Goal: Communication & Community: Participate in discussion

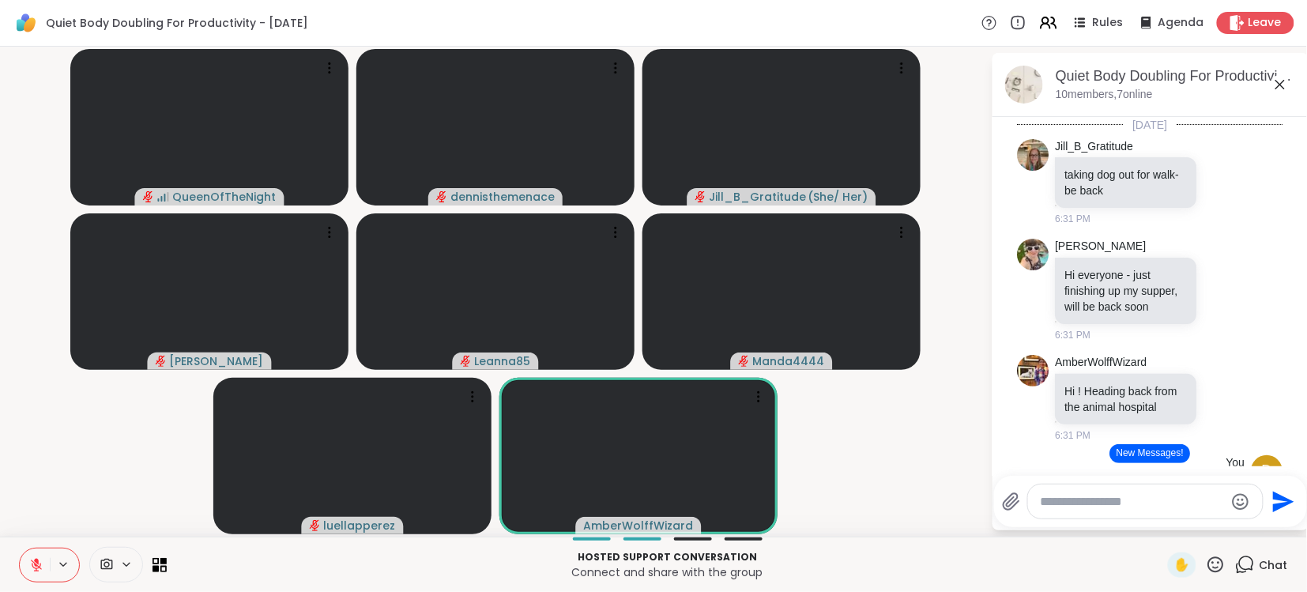
scroll to position [2754, 0]
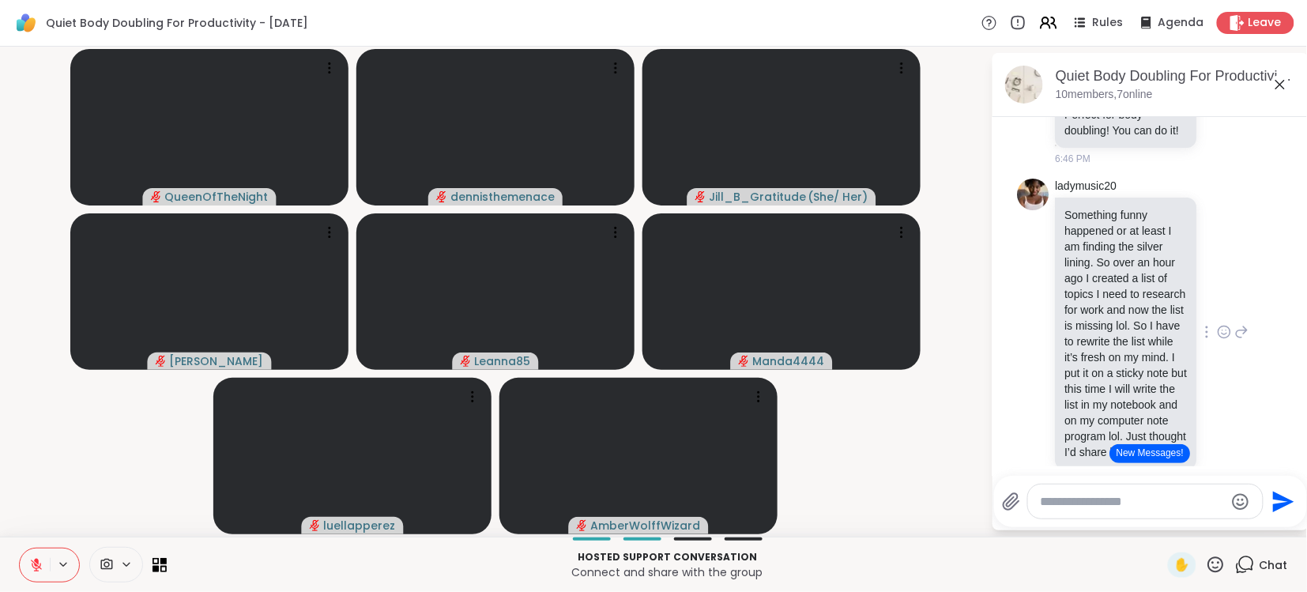
click at [1239, 379] on div "ladymusic20 Something funny happened or at least I am finding the silver lining…" at bounding box center [1153, 333] width 194 height 309
click at [1150, 451] on button "New Messages!" at bounding box center [1151, 453] width 80 height 19
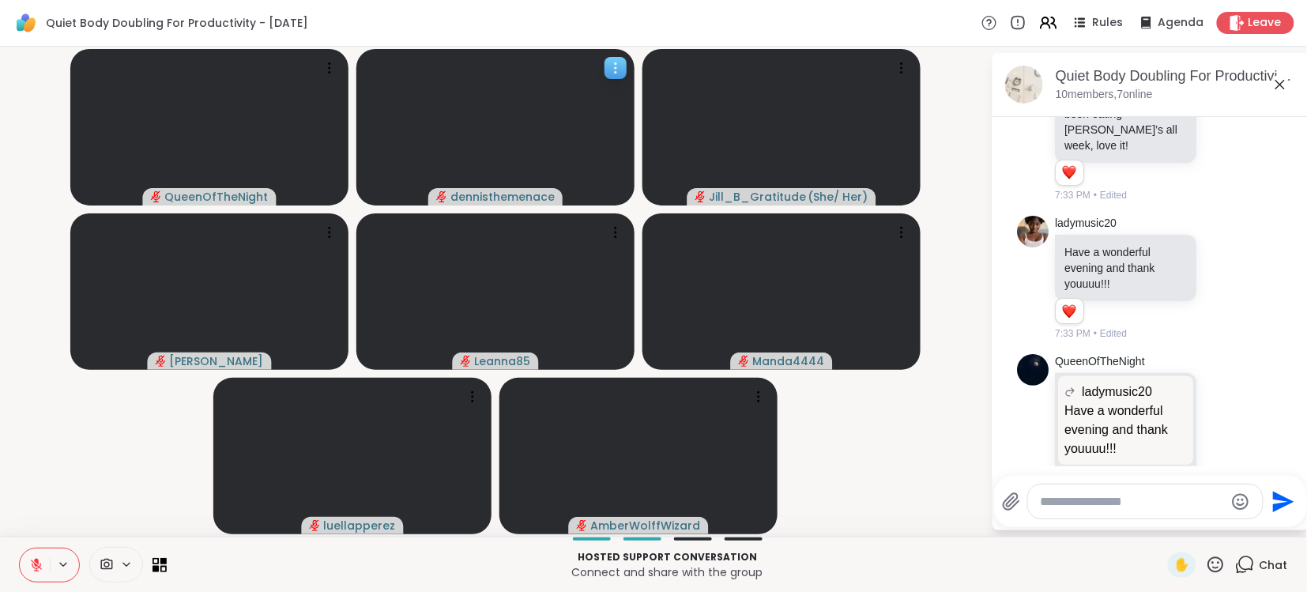
click at [429, 121] on video at bounding box center [495, 127] width 278 height 157
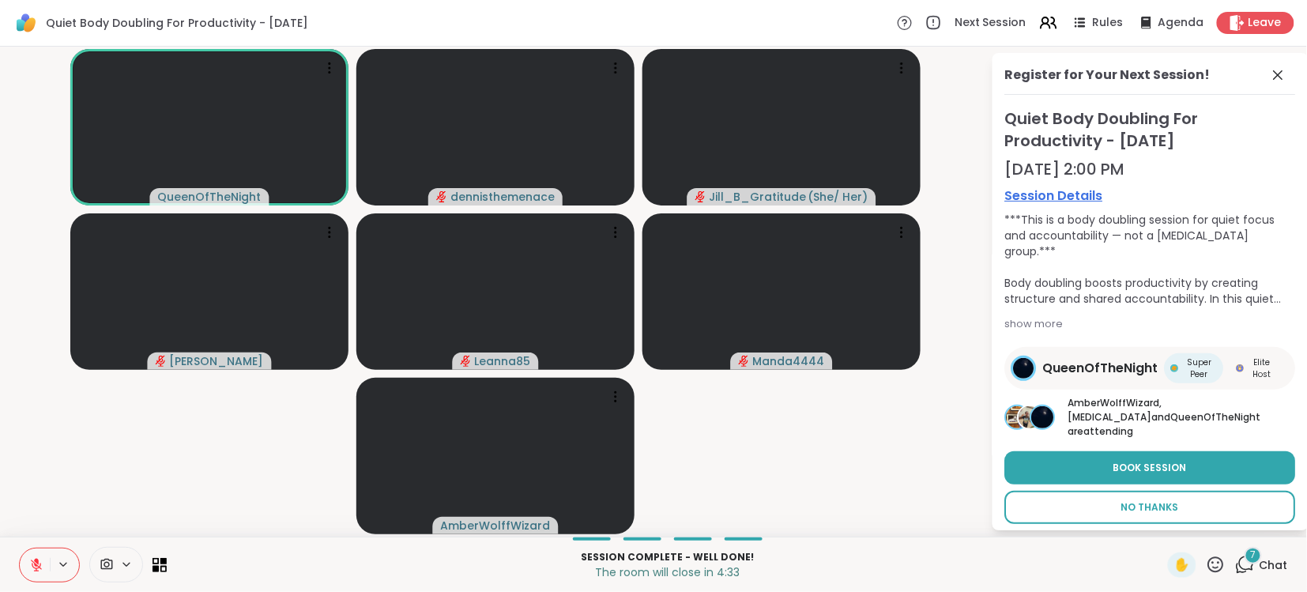
click at [1128, 500] on span "No Thanks" at bounding box center [1151, 507] width 58 height 14
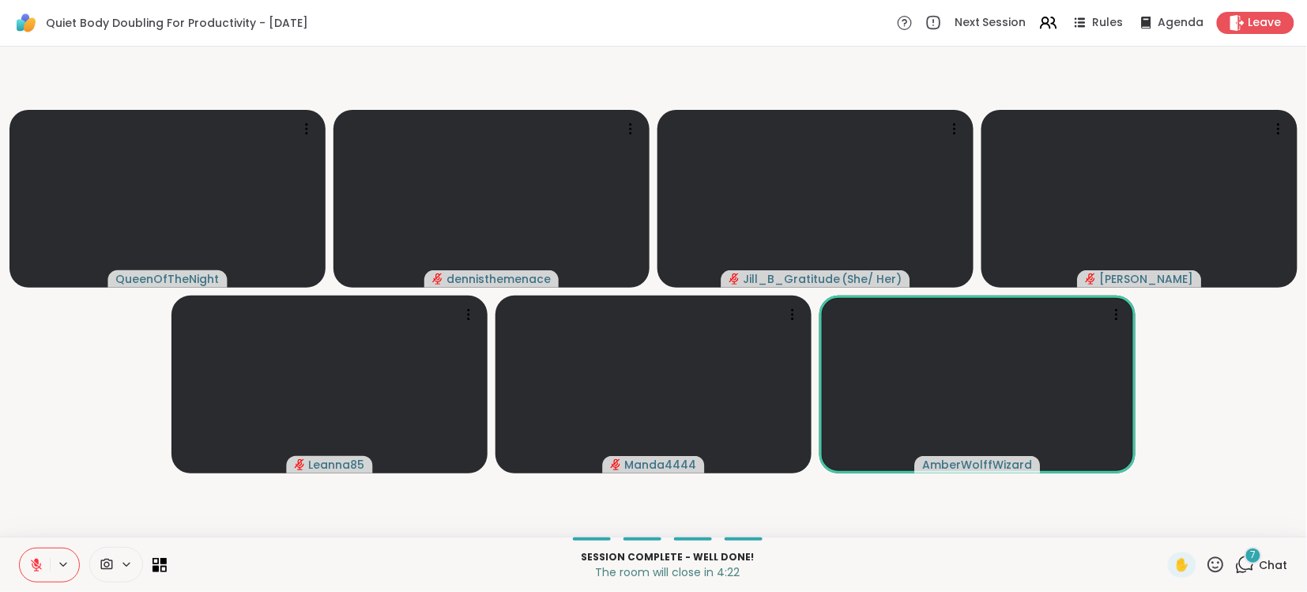
click at [1278, 560] on span "Chat" at bounding box center [1274, 565] width 28 height 16
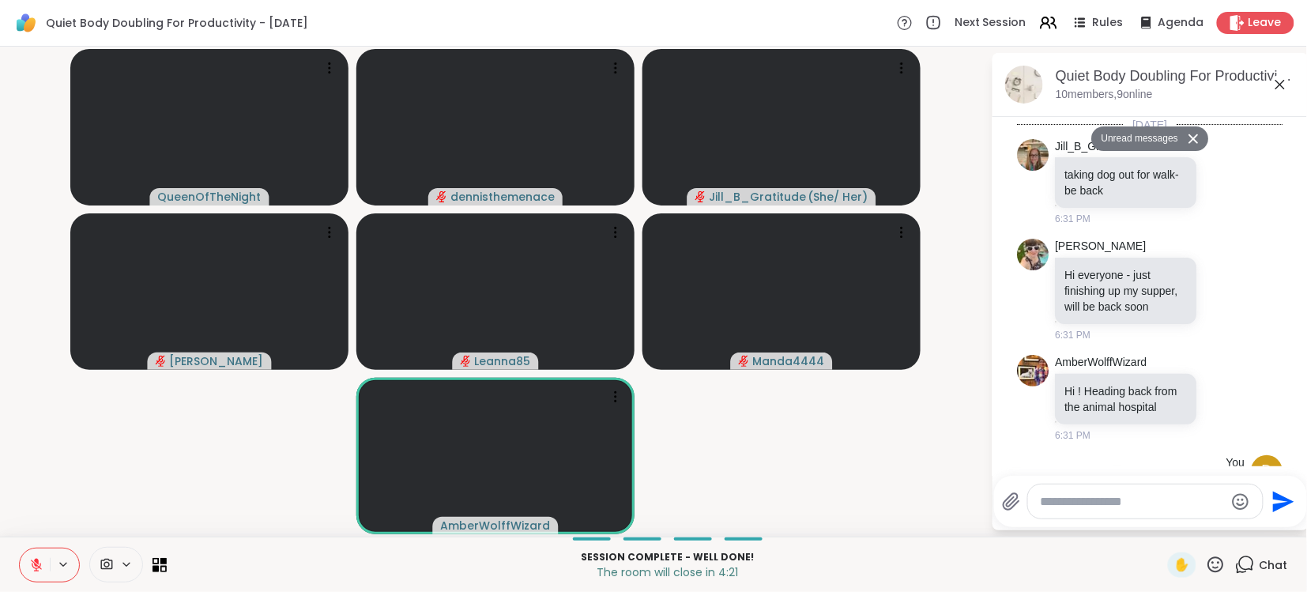
scroll to position [5306, 0]
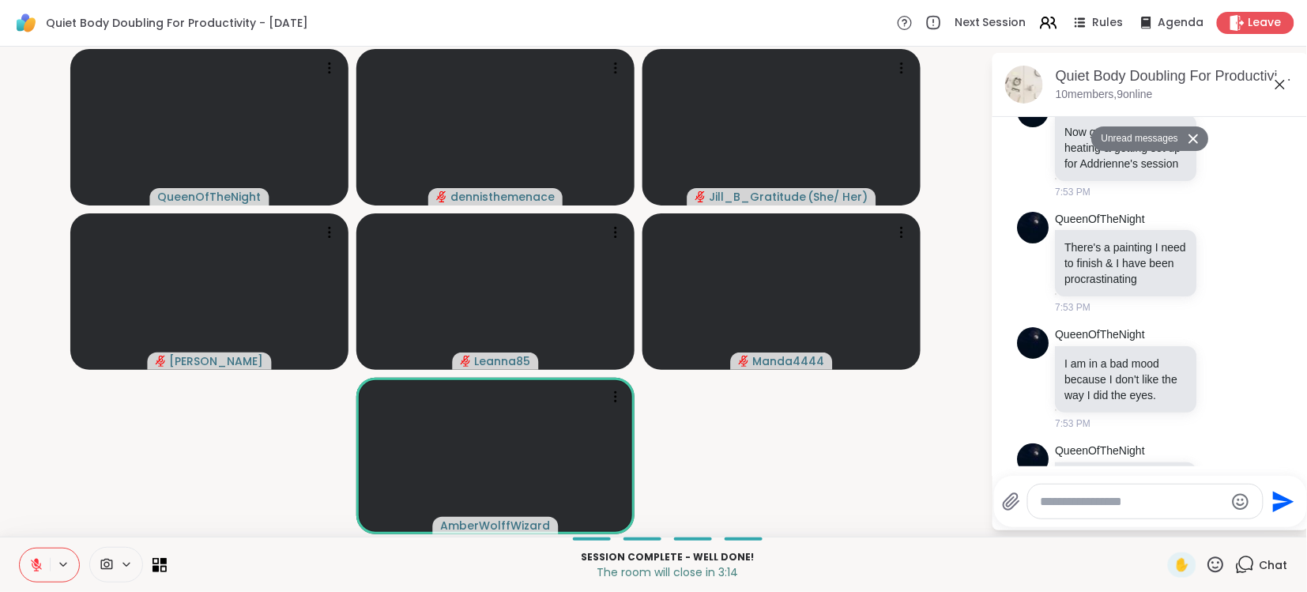
click at [37, 566] on icon at bounding box center [36, 565] width 11 height 11
click at [37, 566] on icon at bounding box center [36, 565] width 14 height 14
click at [39, 564] on icon at bounding box center [36, 565] width 14 height 14
click at [38, 563] on icon at bounding box center [36, 565] width 14 height 14
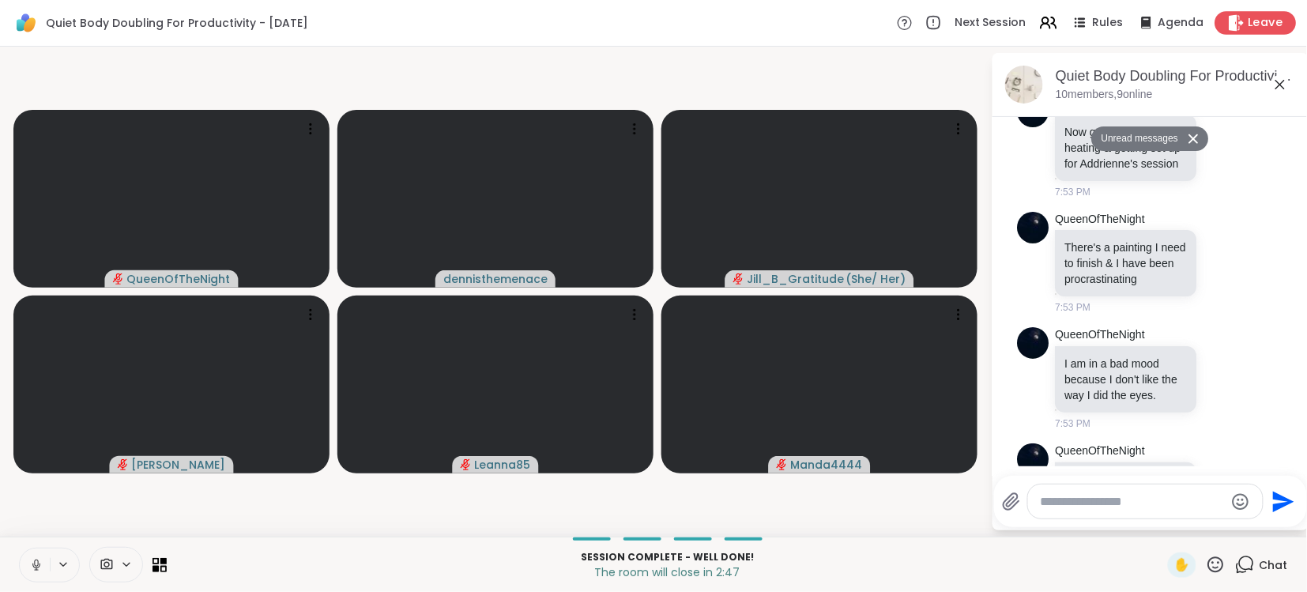
click at [1254, 21] on span "Leave" at bounding box center [1266, 23] width 35 height 17
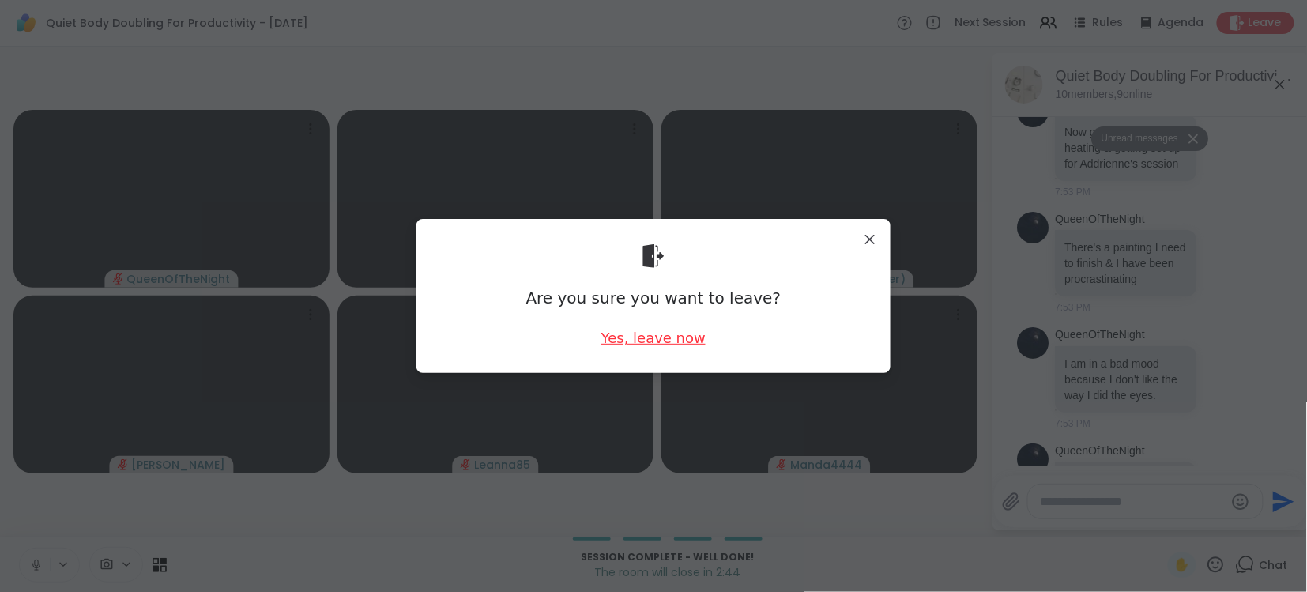
click at [668, 341] on div "Yes, leave now" at bounding box center [654, 338] width 104 height 20
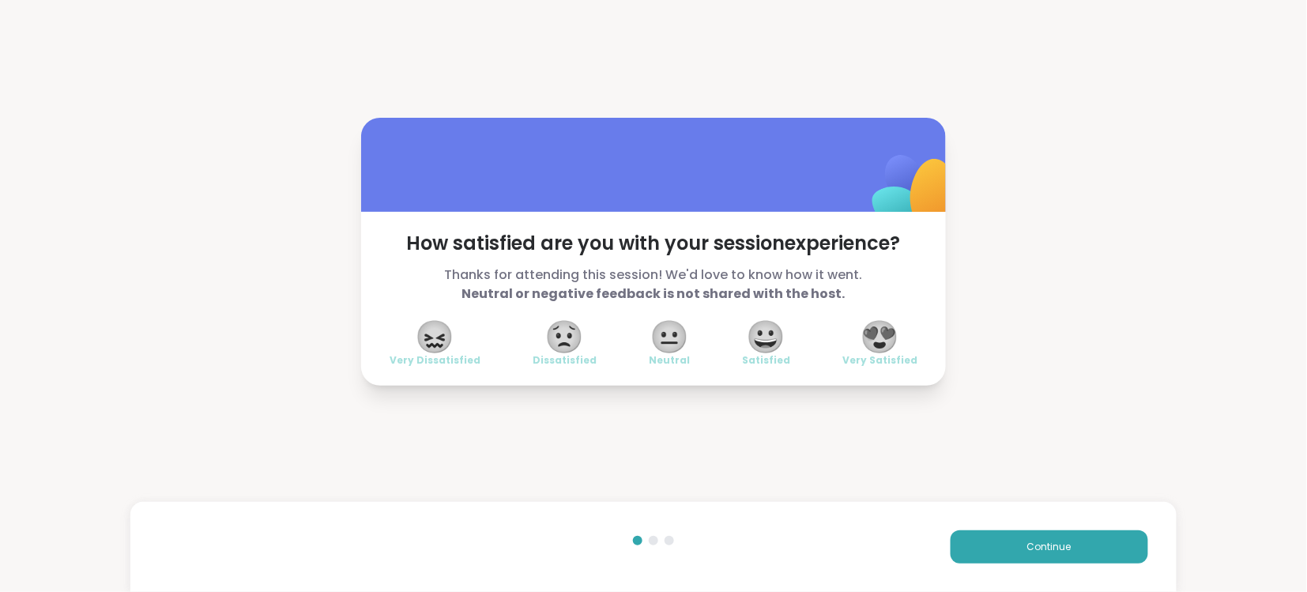
click at [876, 344] on span "😍" at bounding box center [881, 336] width 40 height 28
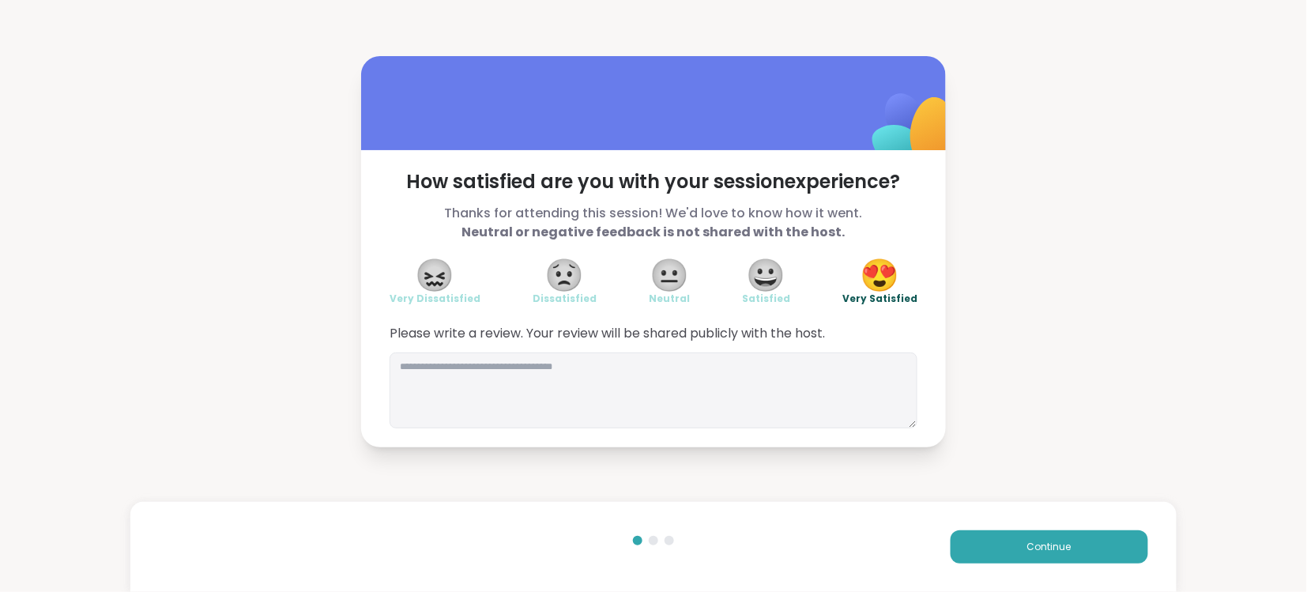
click at [876, 344] on div "Please write a review. Your review will be shared publicly with the host." at bounding box center [654, 376] width 528 height 104
click at [1046, 546] on span "Continue" at bounding box center [1050, 547] width 44 height 14
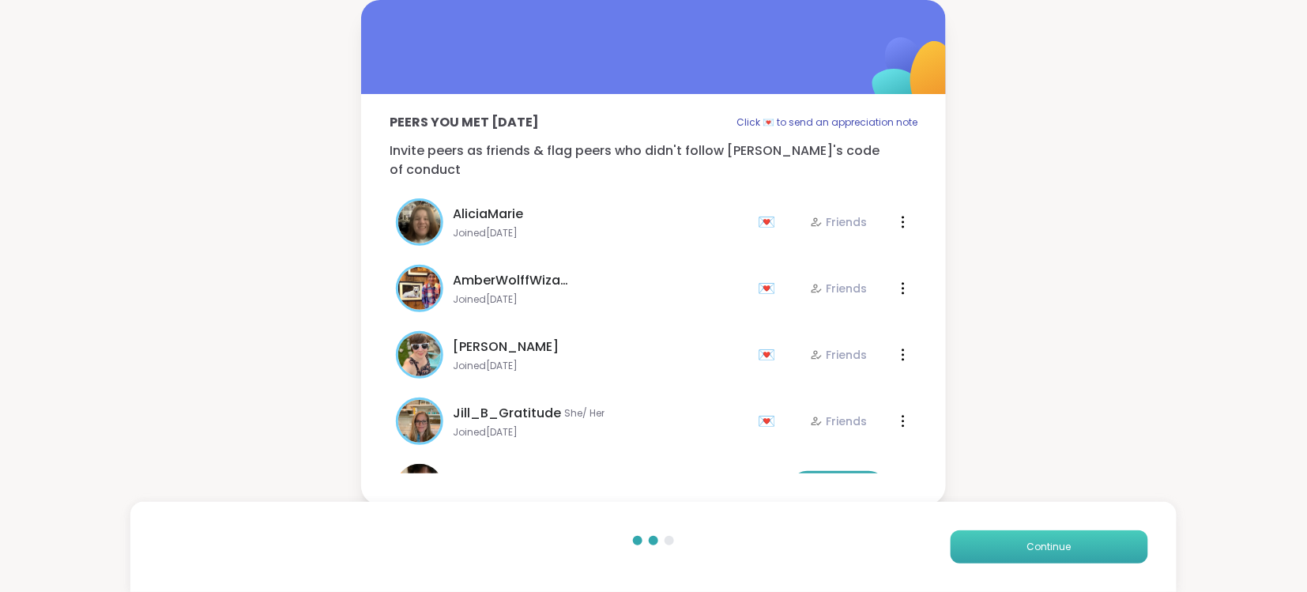
click at [1046, 546] on span "Continue" at bounding box center [1050, 547] width 44 height 14
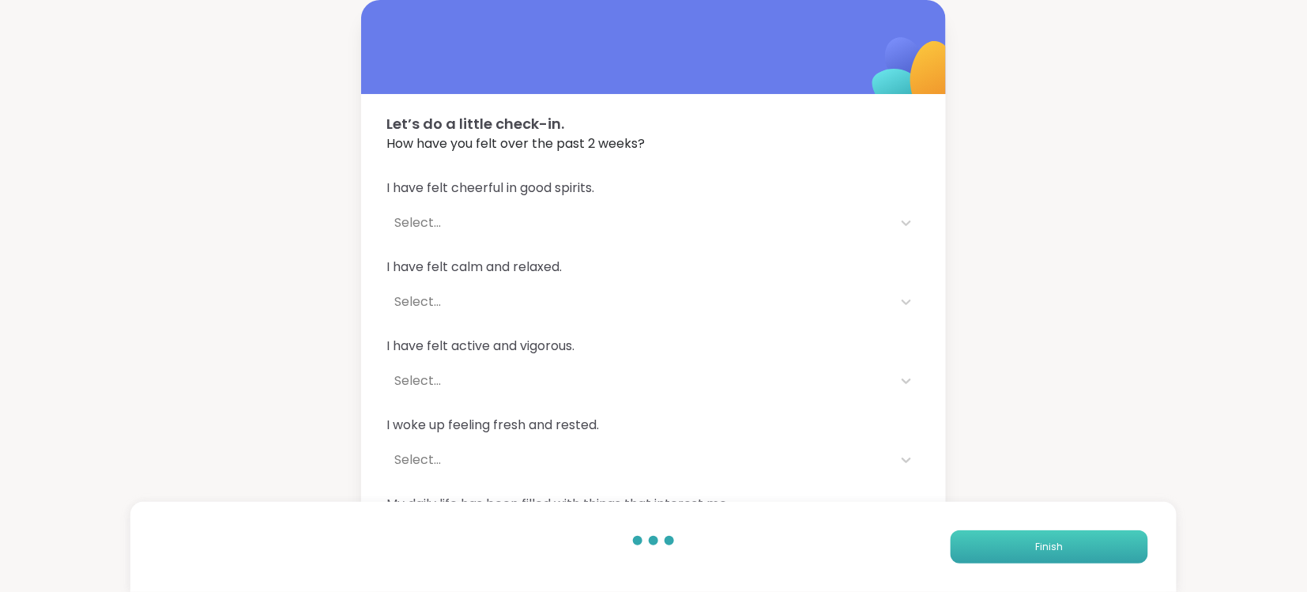
click at [1048, 546] on span "Finish" at bounding box center [1049, 547] width 28 height 14
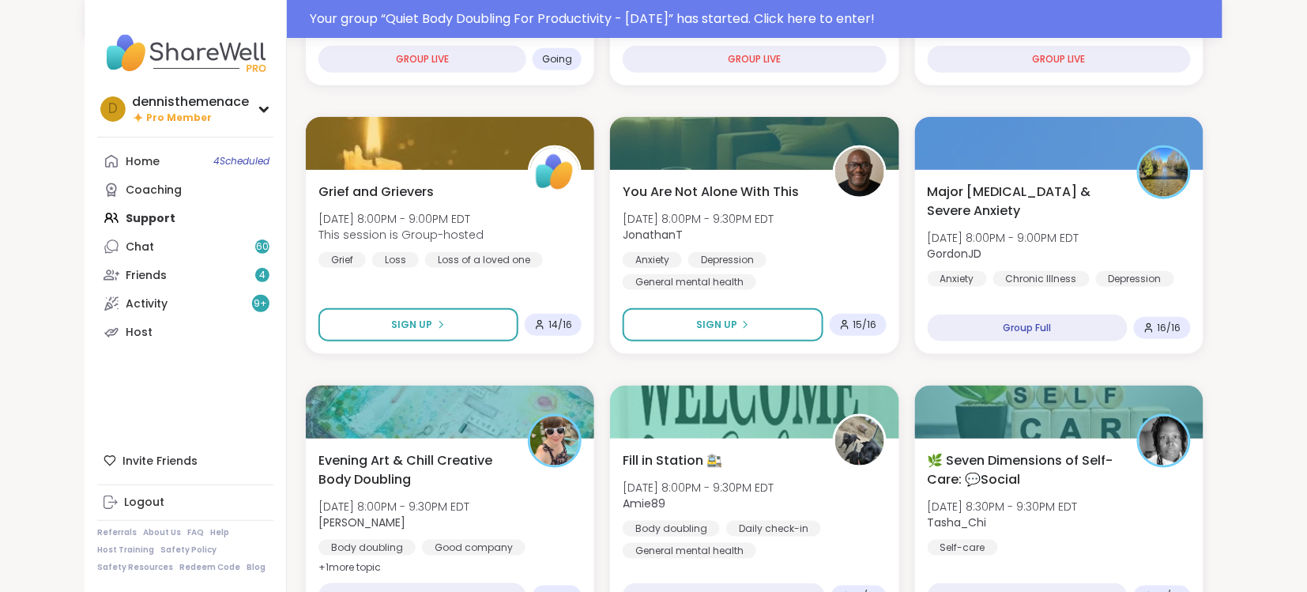
scroll to position [421, 0]
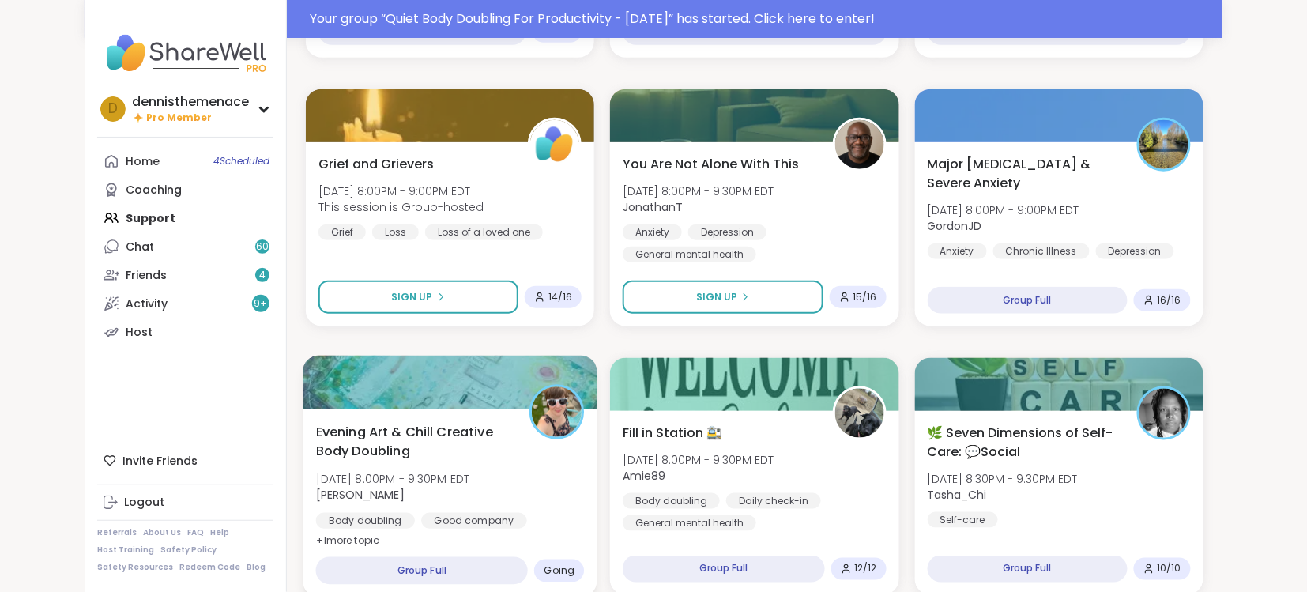
click at [442, 506] on div "Evening Art & Chill Creative Body Doubling [DATE] 8:00PM - 9:30PM EDT [PERSON_N…" at bounding box center [450, 486] width 269 height 129
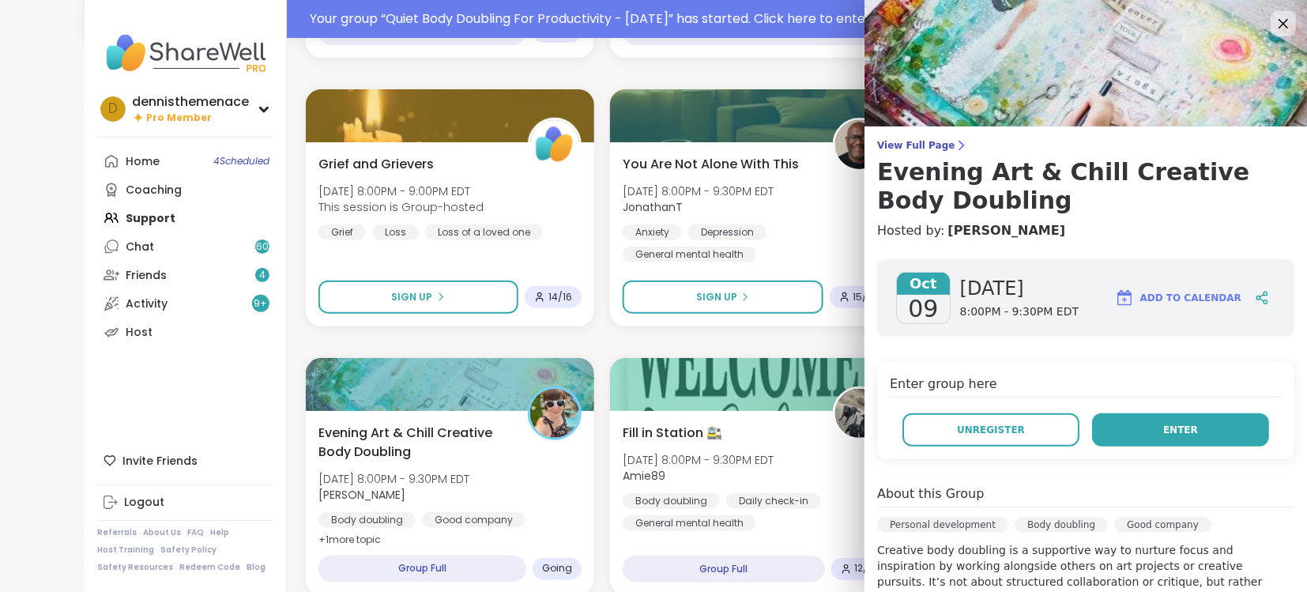
click at [1176, 428] on span "Enter" at bounding box center [1181, 430] width 35 height 14
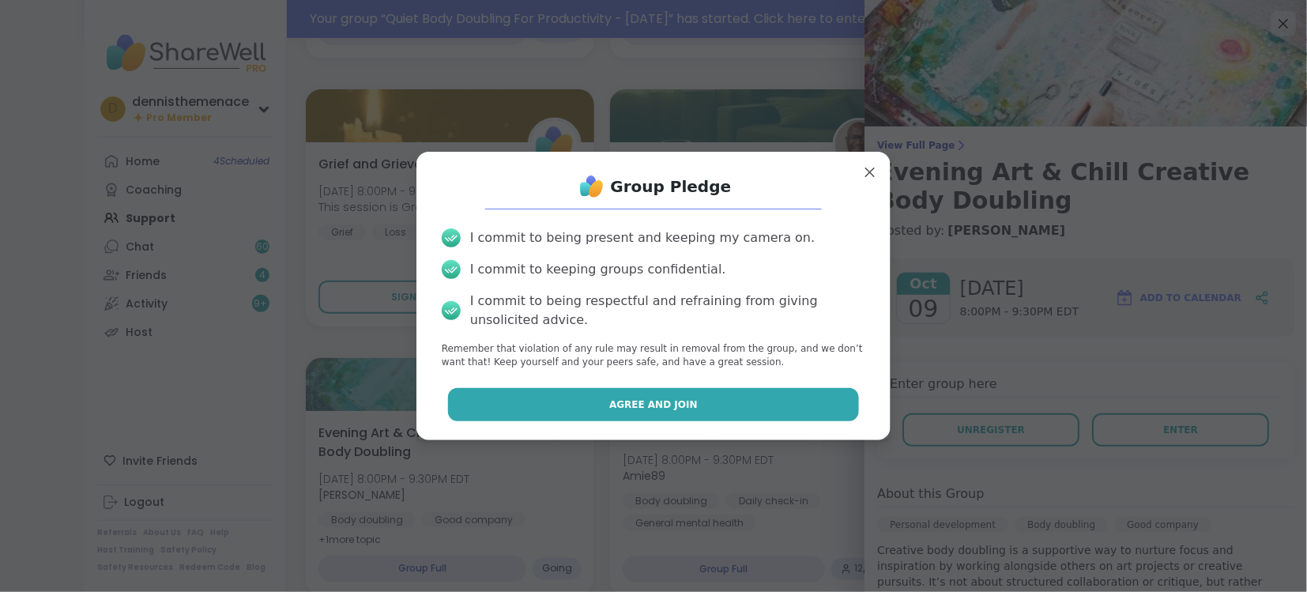
click at [662, 398] on span "Agree and Join" at bounding box center [653, 405] width 89 height 14
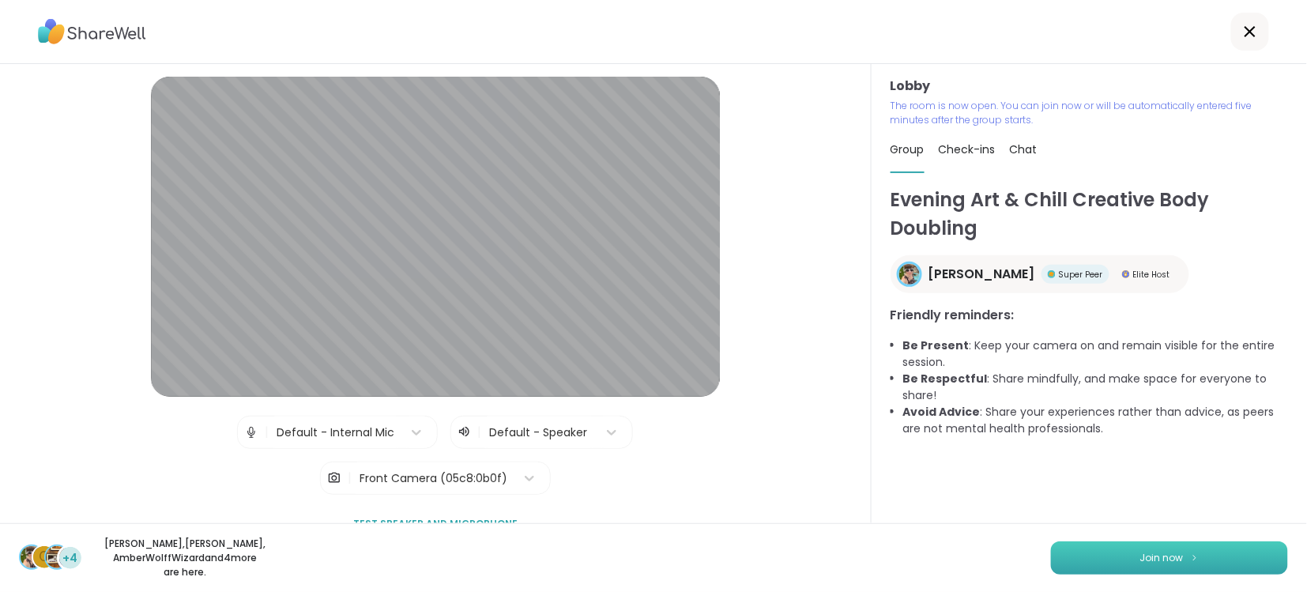
click at [1161, 560] on span "Join now" at bounding box center [1162, 558] width 43 height 14
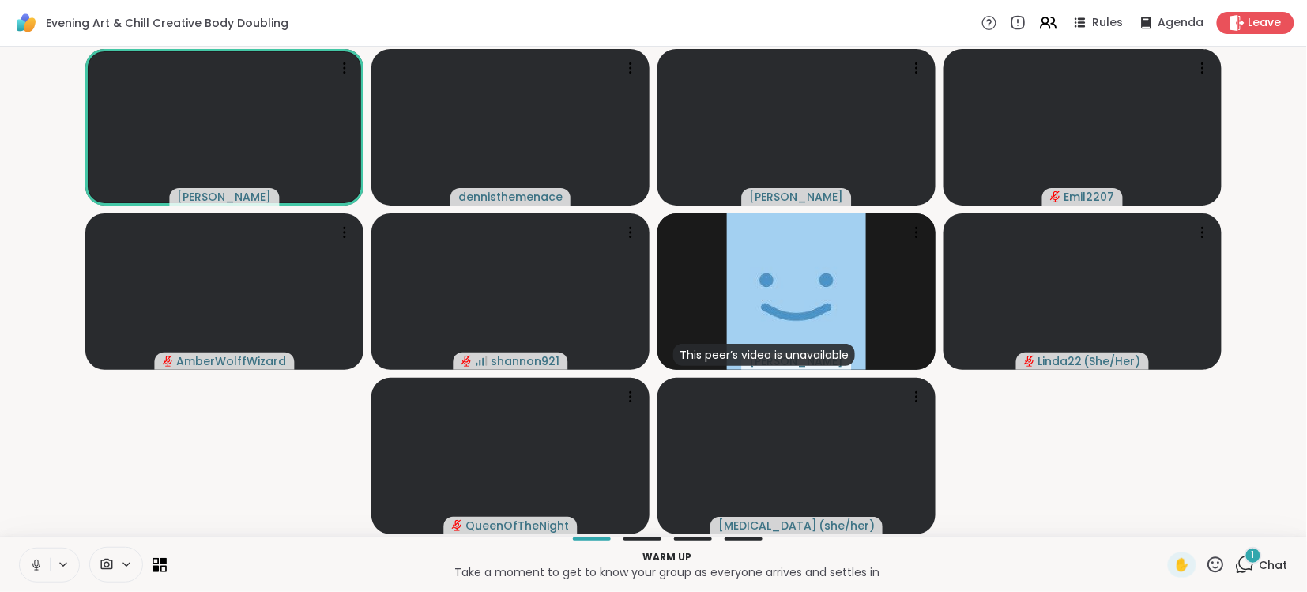
click at [36, 562] on icon at bounding box center [36, 565] width 14 height 14
click at [1278, 561] on span "Chat" at bounding box center [1274, 565] width 28 height 16
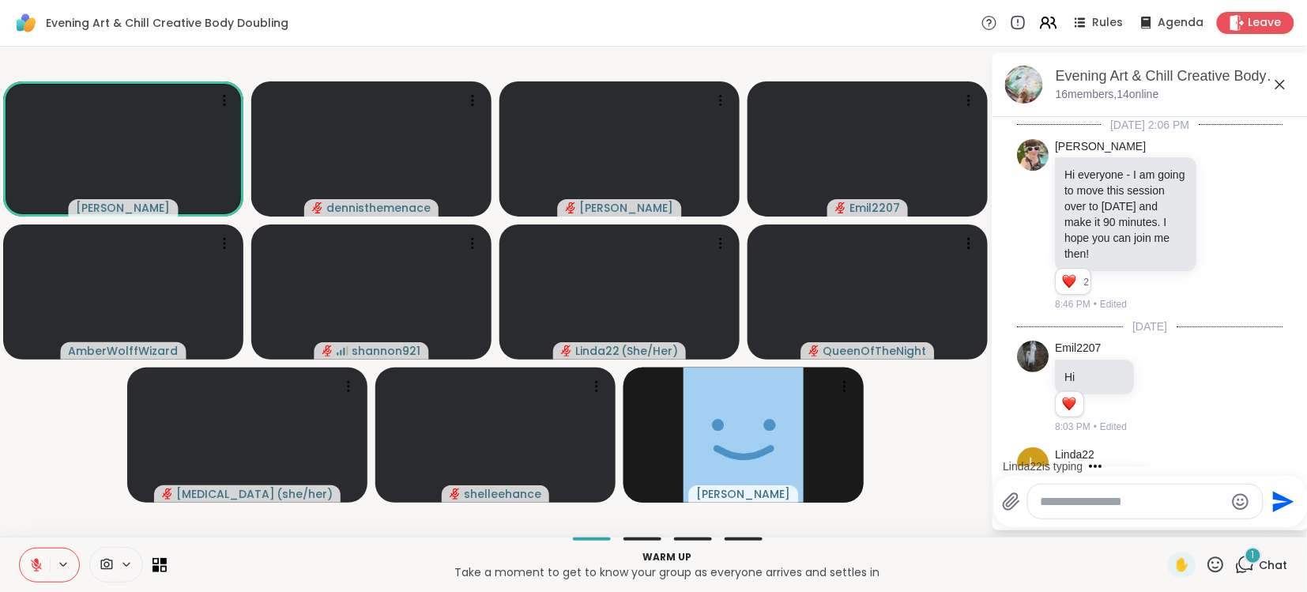
scroll to position [60, 0]
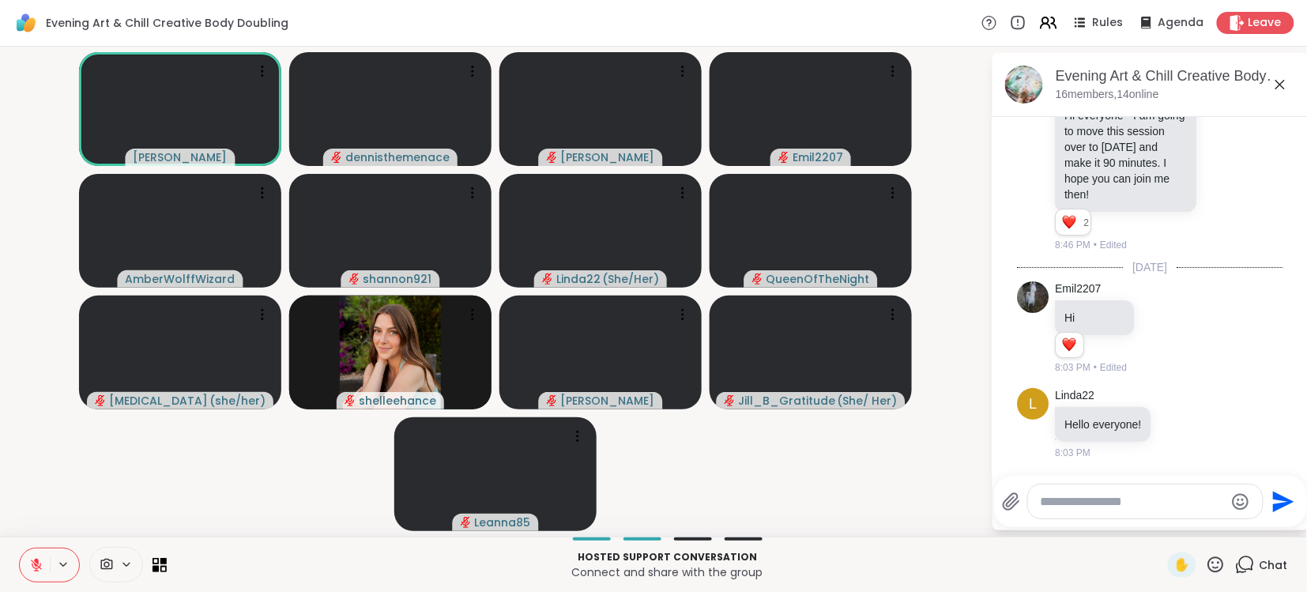
click at [1278, 561] on span "Chat" at bounding box center [1274, 565] width 28 height 16
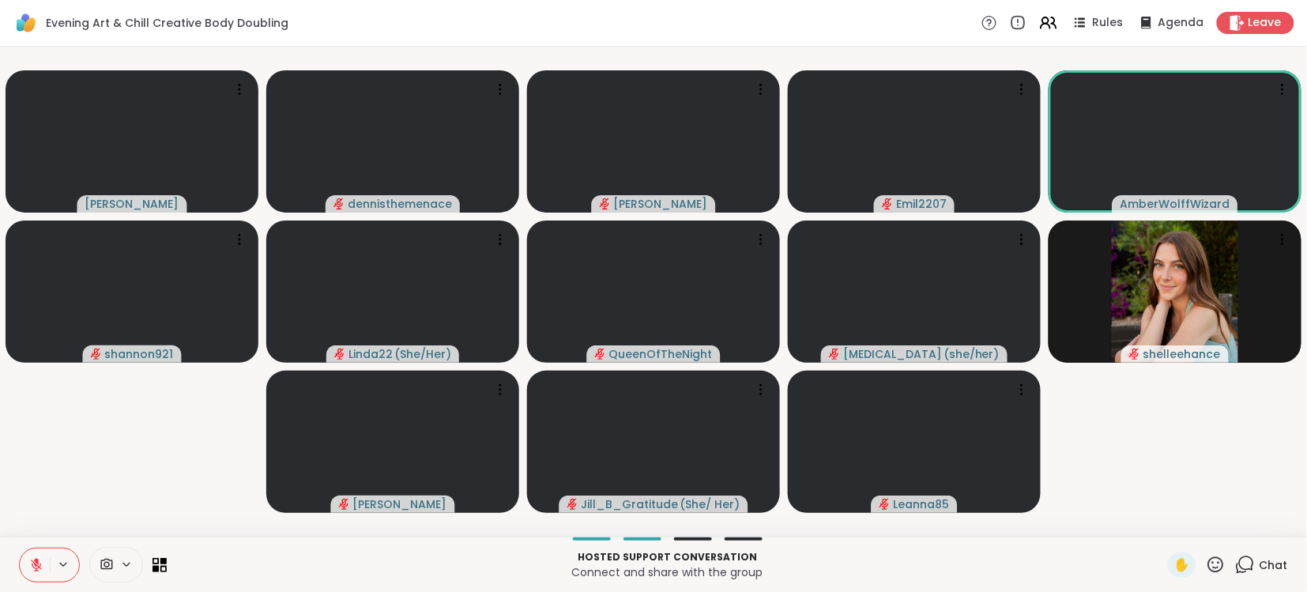
click at [34, 564] on icon at bounding box center [36, 565] width 11 height 11
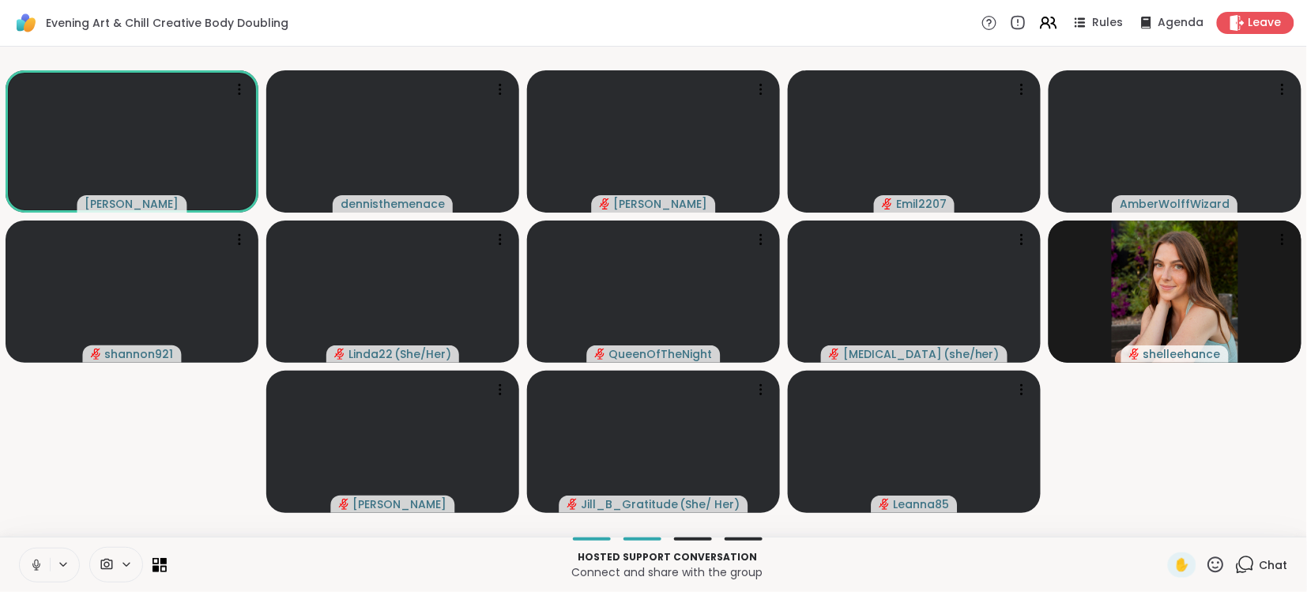
click at [37, 562] on icon at bounding box center [36, 565] width 14 height 14
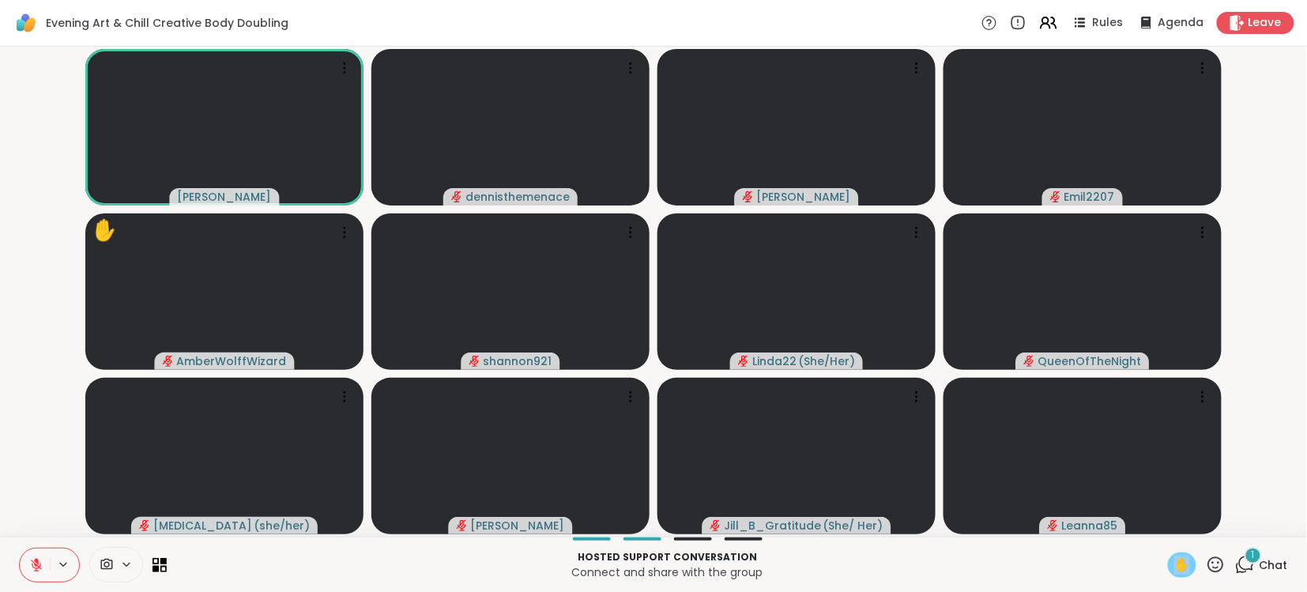
click at [1184, 568] on span "✋" at bounding box center [1183, 565] width 16 height 19
click at [36, 564] on icon at bounding box center [36, 565] width 11 height 11
click at [36, 565] on icon at bounding box center [36, 565] width 14 height 14
click at [1186, 565] on span "✋" at bounding box center [1183, 565] width 16 height 19
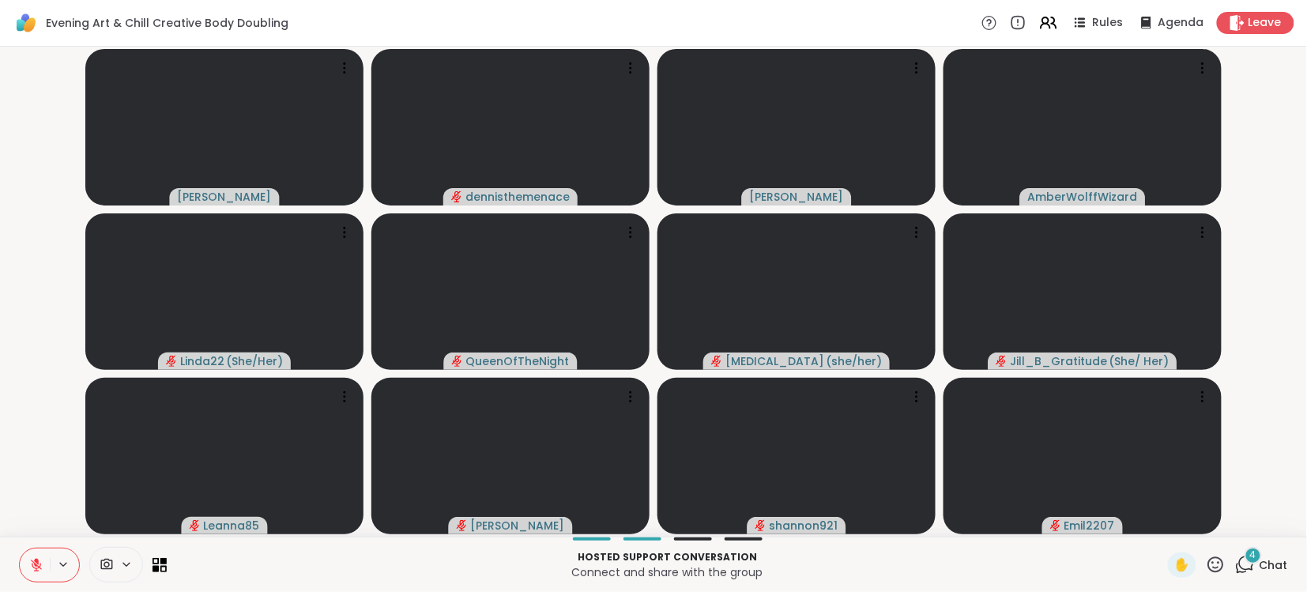
click at [464, 17] on div "Evening Art & Chill Creative Body Doubling Rules Agenda Leave" at bounding box center [653, 23] width 1307 height 47
click at [35, 559] on icon at bounding box center [36, 561] width 5 height 6
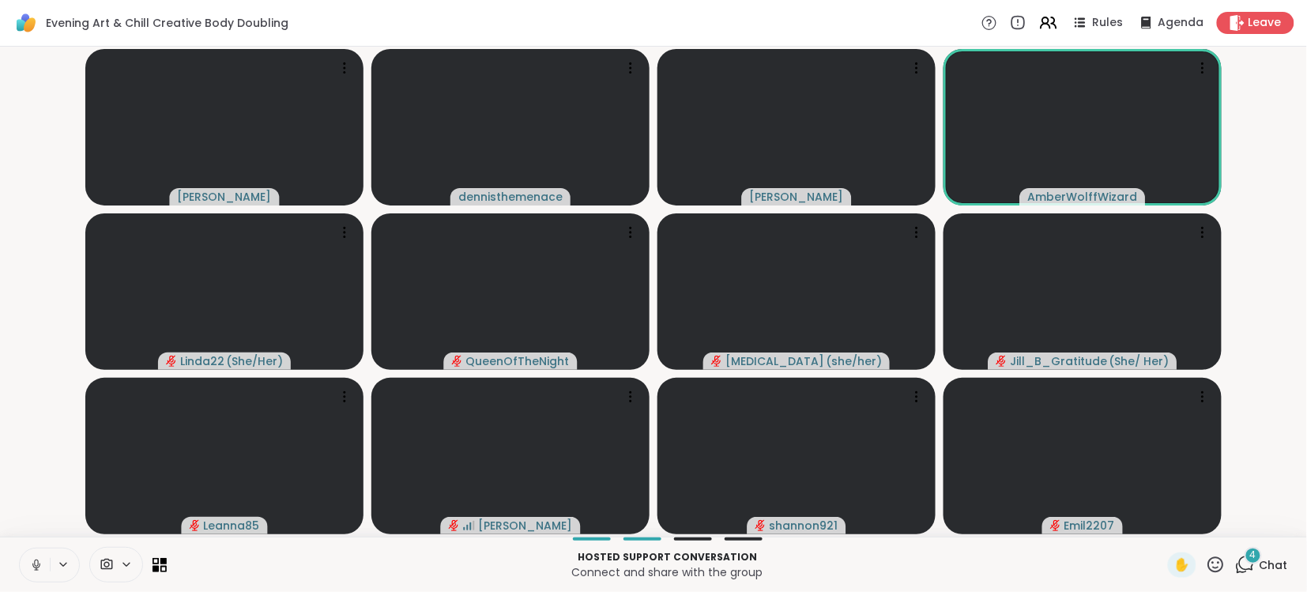
click at [35, 559] on icon at bounding box center [36, 565] width 14 height 14
click at [35, 559] on icon at bounding box center [36, 561] width 5 height 6
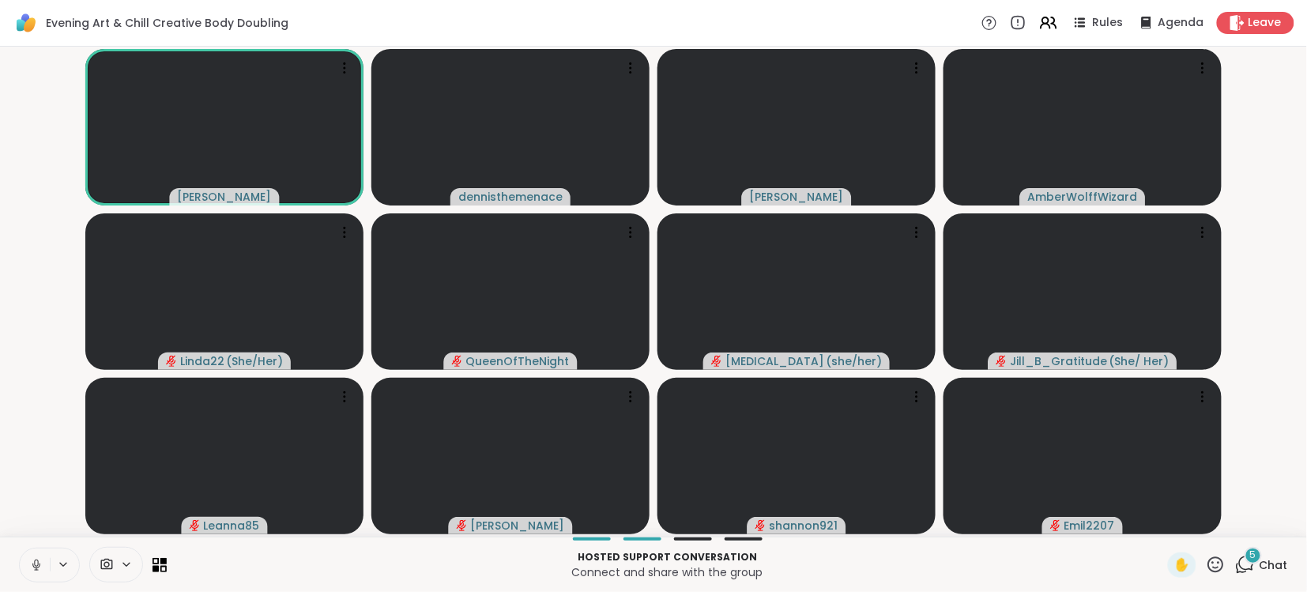
click at [36, 564] on icon at bounding box center [36, 565] width 14 height 14
click at [36, 564] on icon at bounding box center [36, 565] width 11 height 11
click at [36, 564] on icon at bounding box center [36, 565] width 14 height 14
click at [35, 562] on icon at bounding box center [36, 565] width 14 height 14
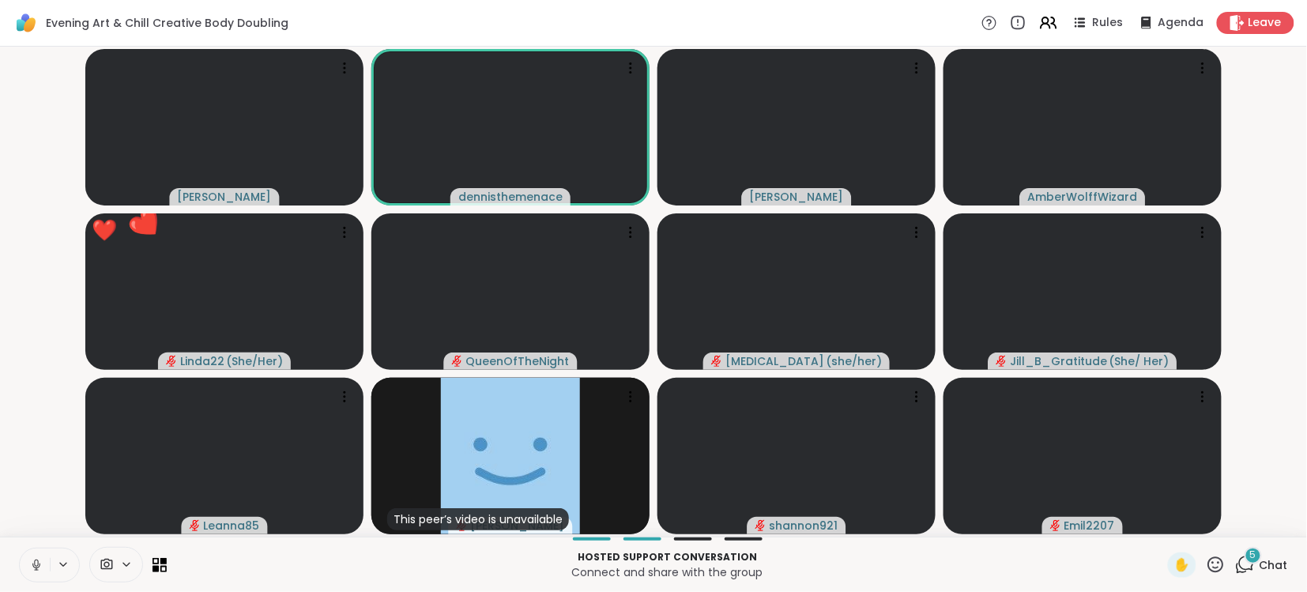
click at [20, 549] on button at bounding box center [35, 565] width 30 height 33
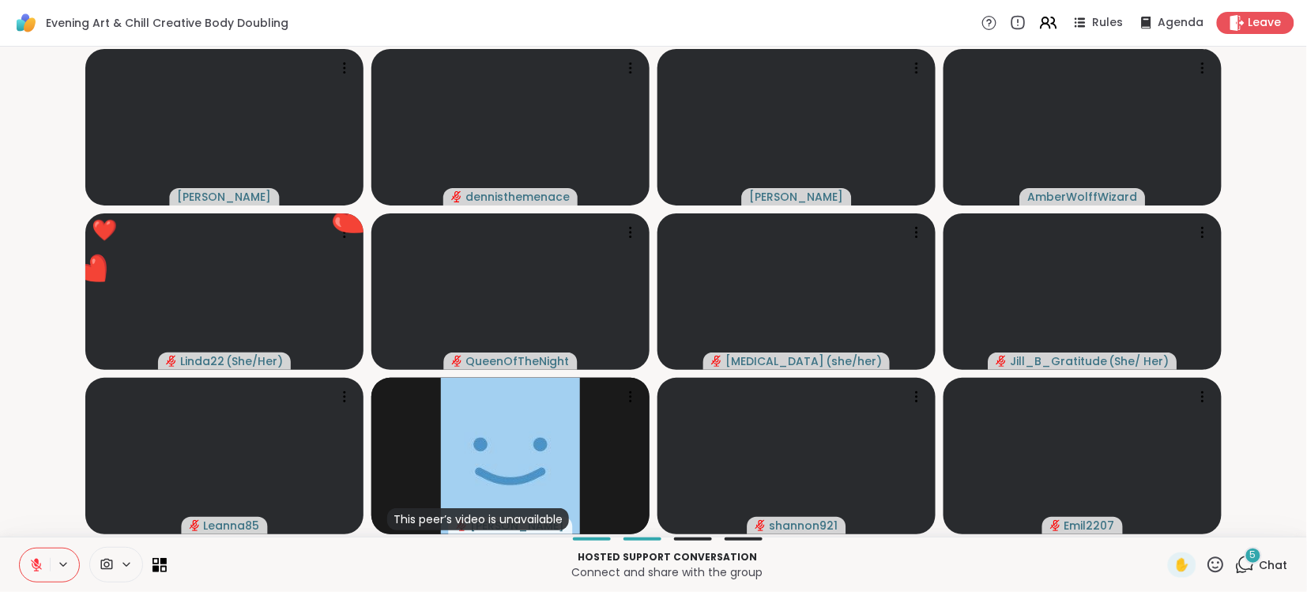
click at [20, 549] on button at bounding box center [35, 565] width 30 height 33
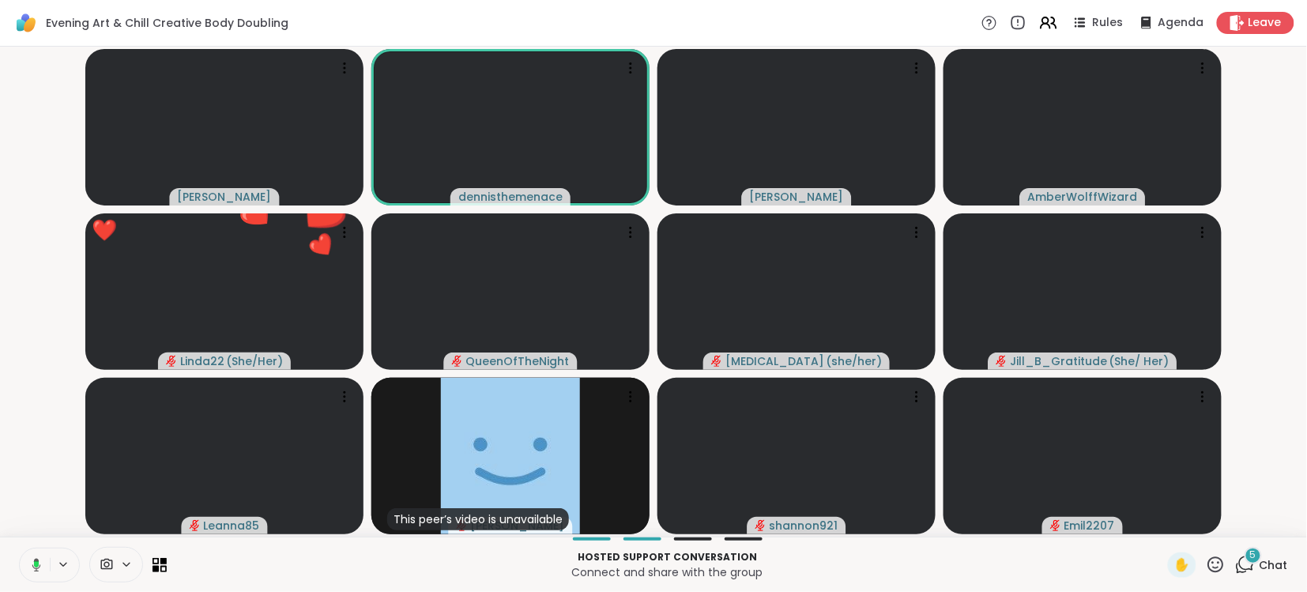
click at [17, 549] on button at bounding box center [33, 565] width 32 height 33
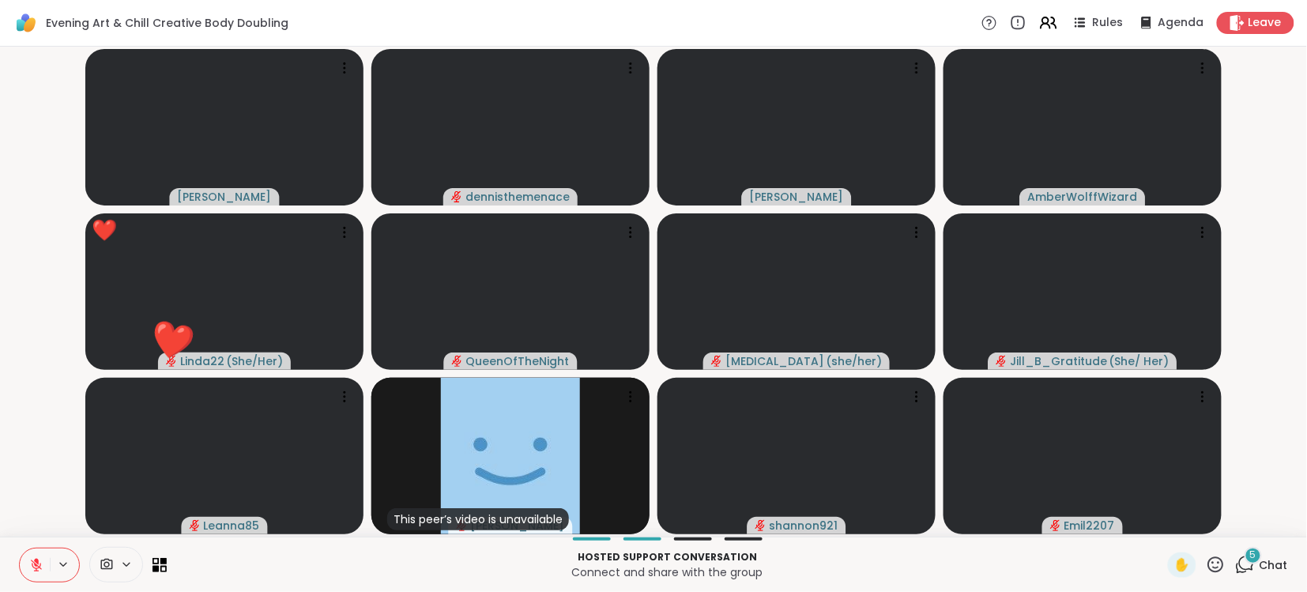
click at [20, 549] on button at bounding box center [35, 565] width 30 height 33
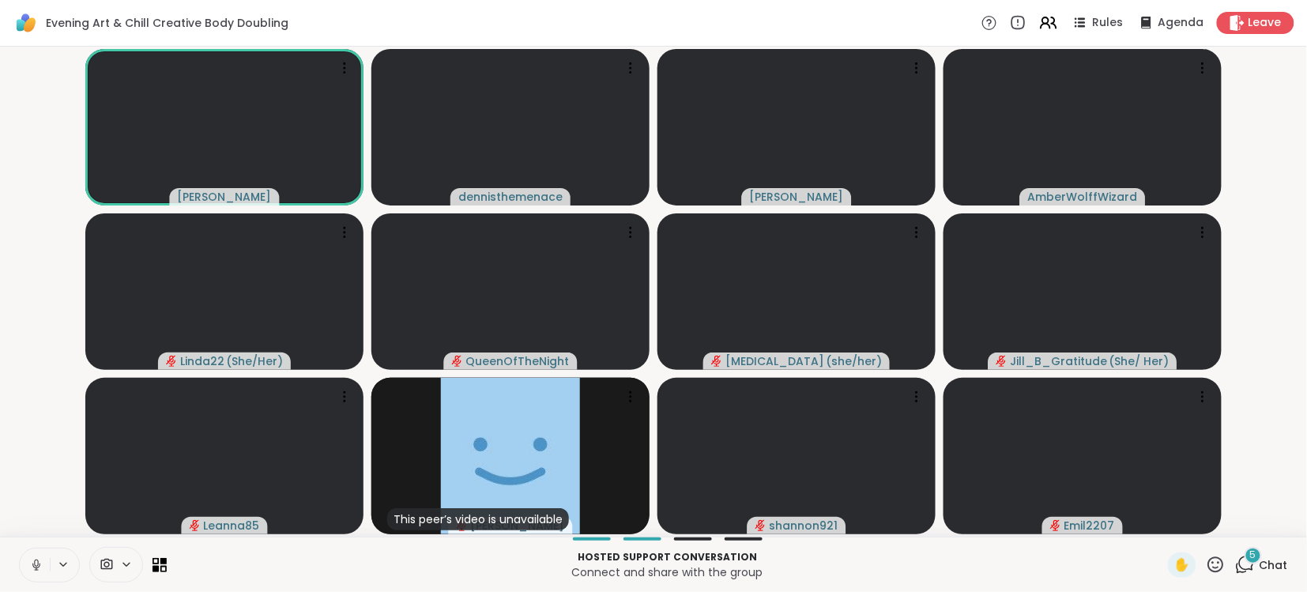
click at [38, 564] on icon at bounding box center [36, 563] width 4 height 7
click at [20, 549] on button at bounding box center [35, 565] width 30 height 33
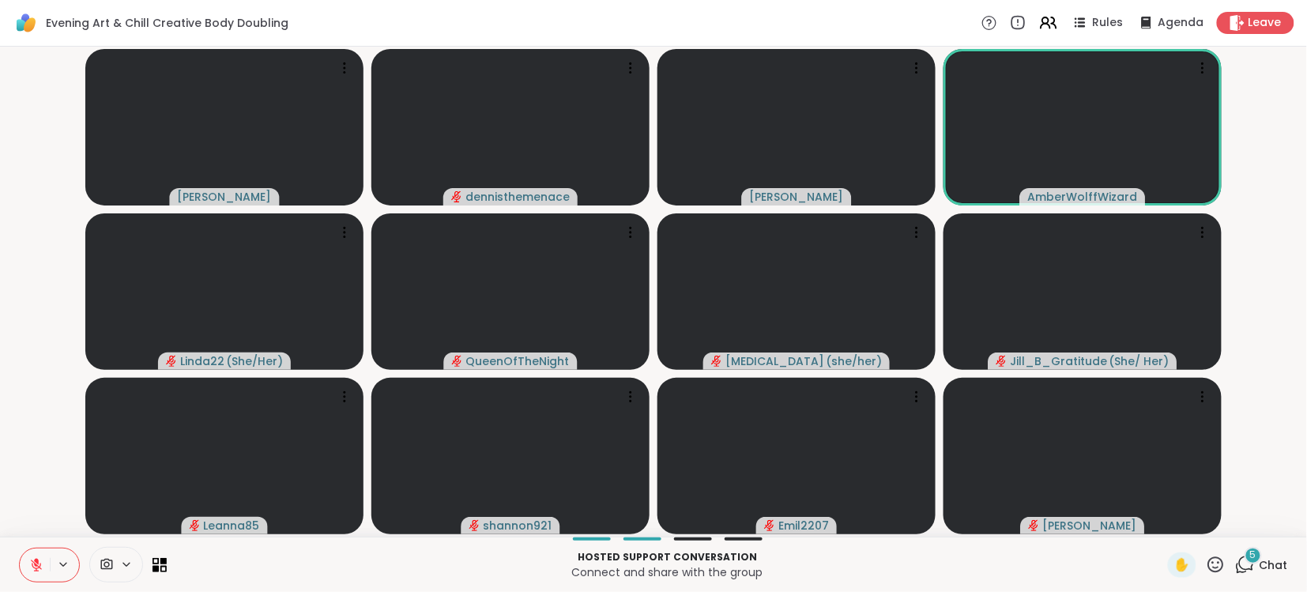
click at [41, 560] on icon at bounding box center [36, 565] width 14 height 14
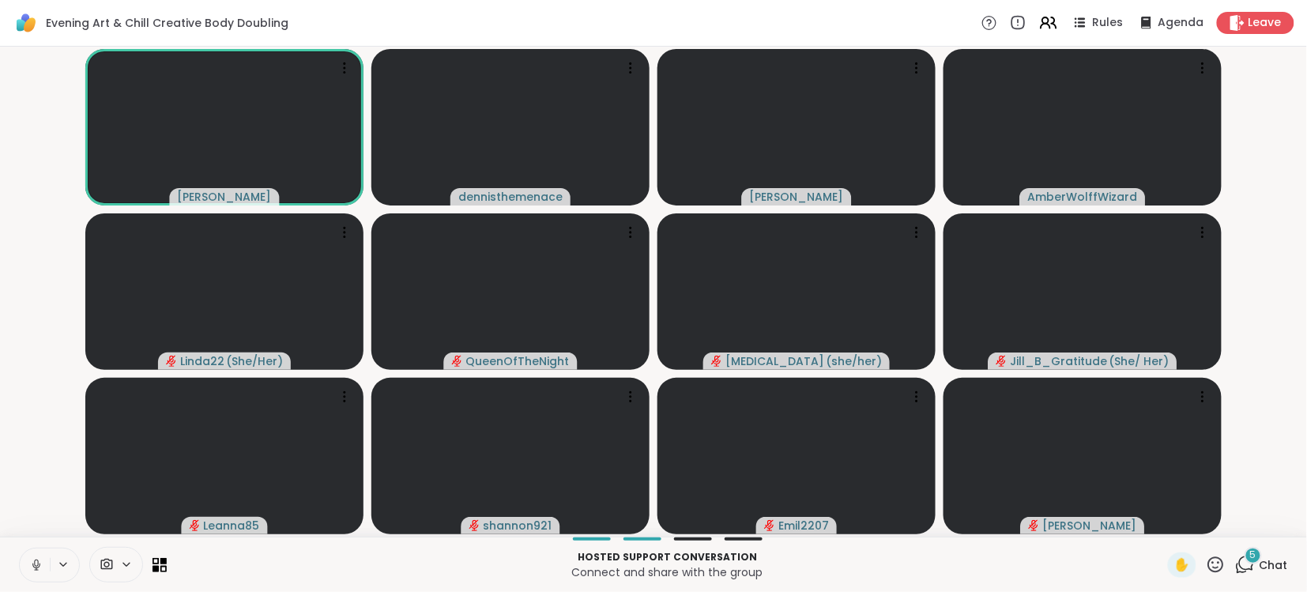
click at [36, 564] on icon at bounding box center [36, 565] width 14 height 14
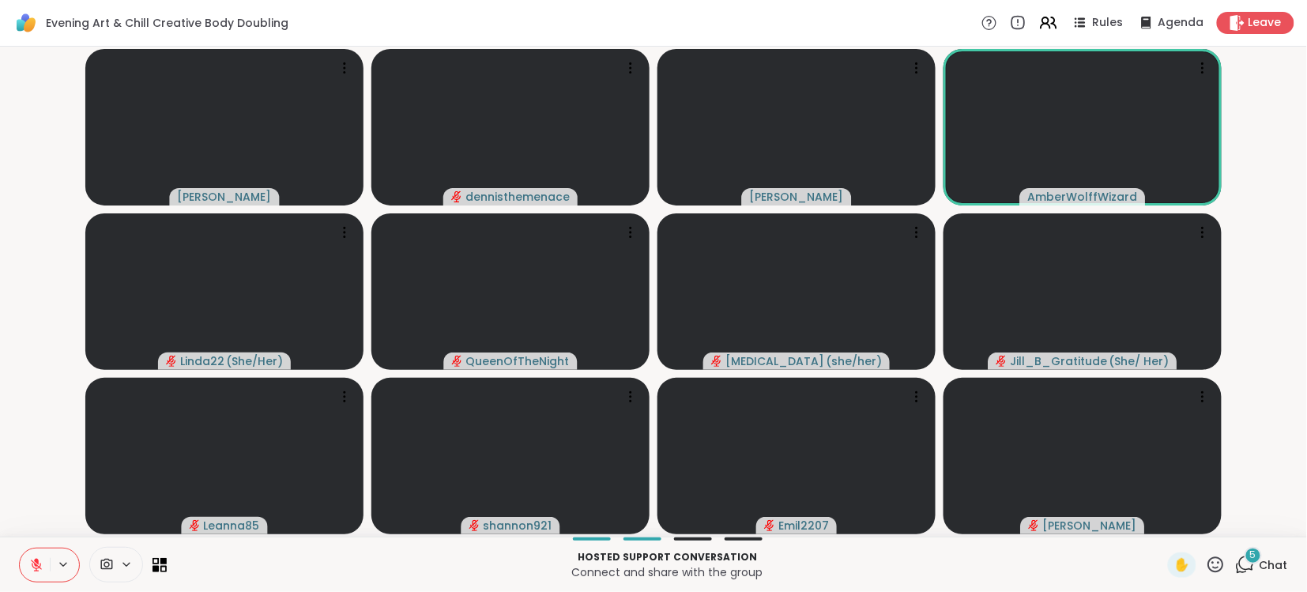
click at [66, 165] on video-player-container "[PERSON_NAME] [PERSON_NAME] Linda22 ( She/Her ) QueenOfTheNight [MEDICAL_DATA] …" at bounding box center [653, 291] width 1288 height 477
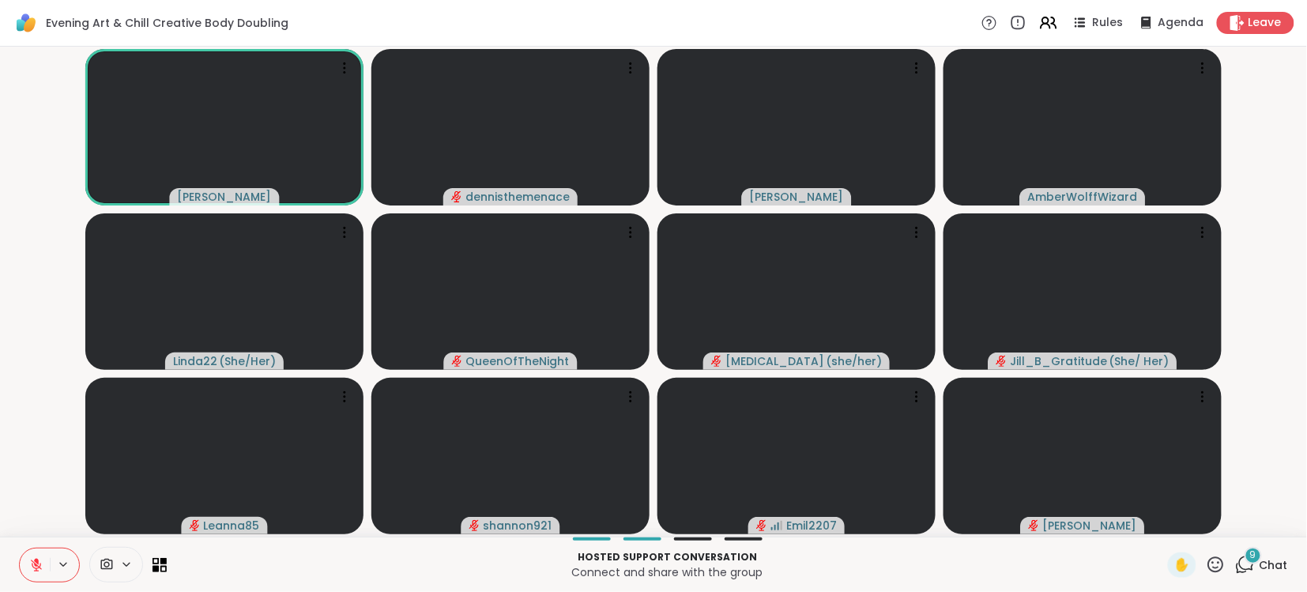
click at [37, 560] on icon at bounding box center [36, 561] width 5 height 6
click at [39, 567] on icon at bounding box center [36, 565] width 8 height 5
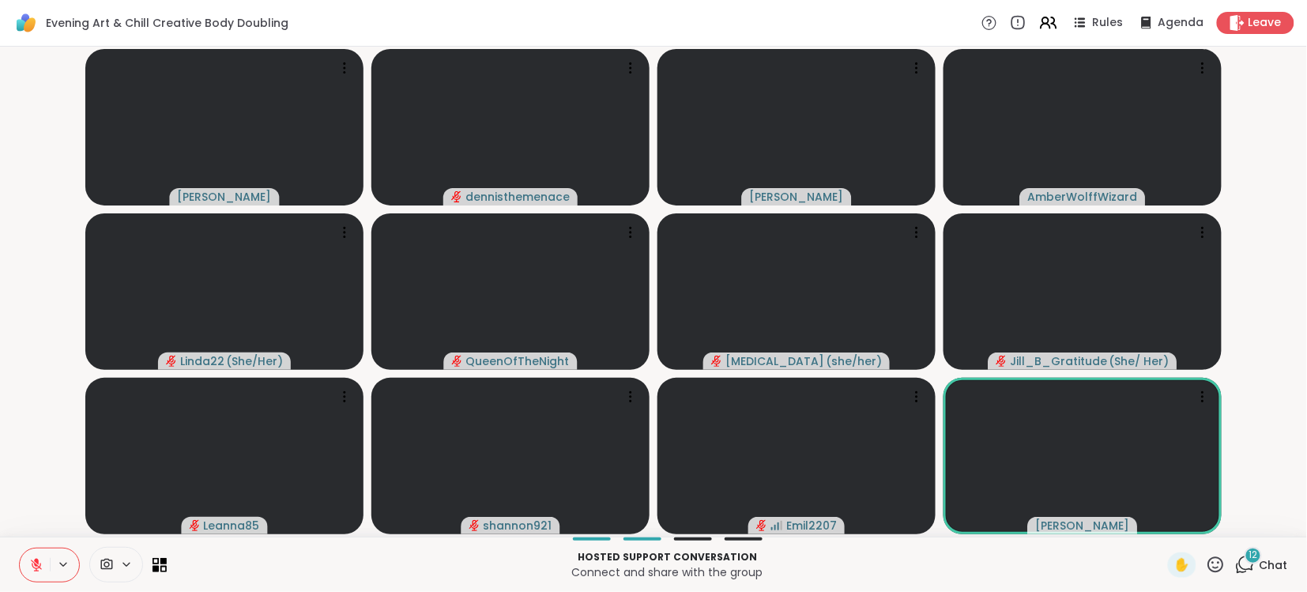
click at [38, 563] on icon at bounding box center [36, 561] width 5 height 6
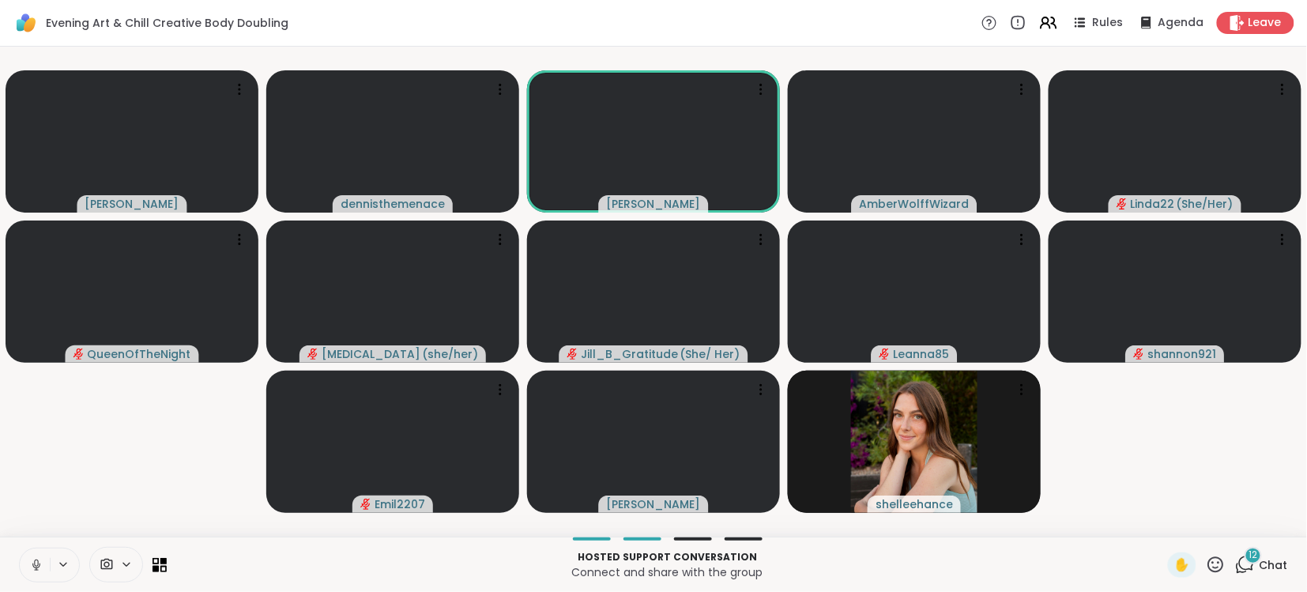
click at [38, 563] on icon at bounding box center [36, 563] width 4 height 7
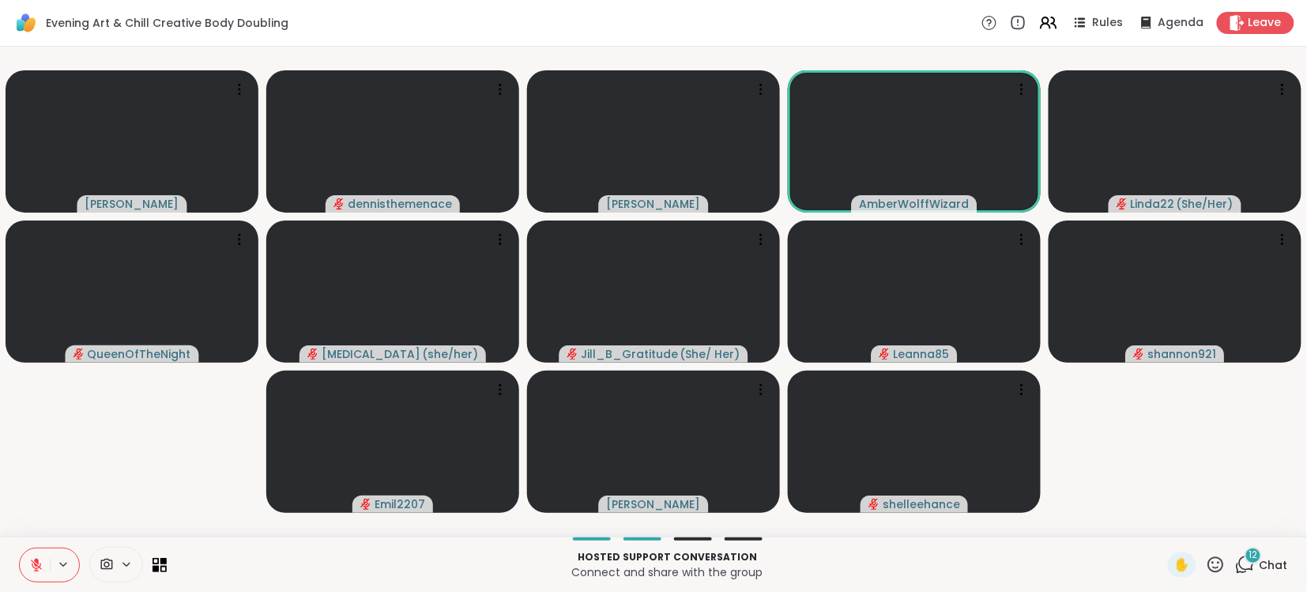
click at [1269, 564] on span "Chat" at bounding box center [1274, 565] width 28 height 16
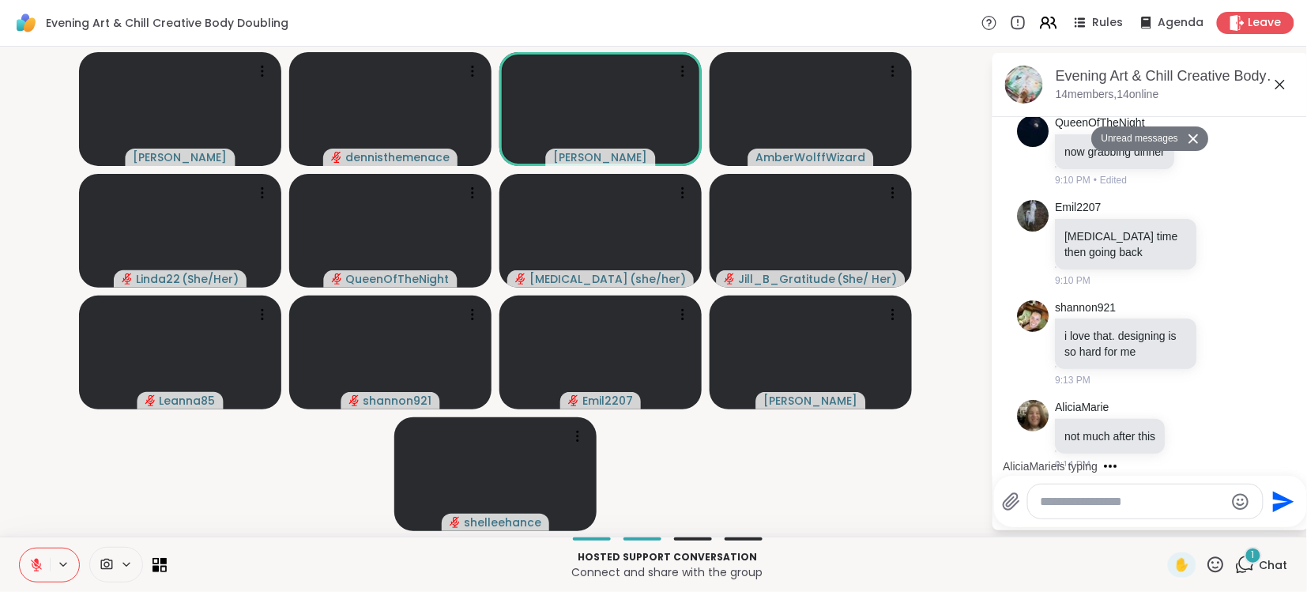
scroll to position [1948, 0]
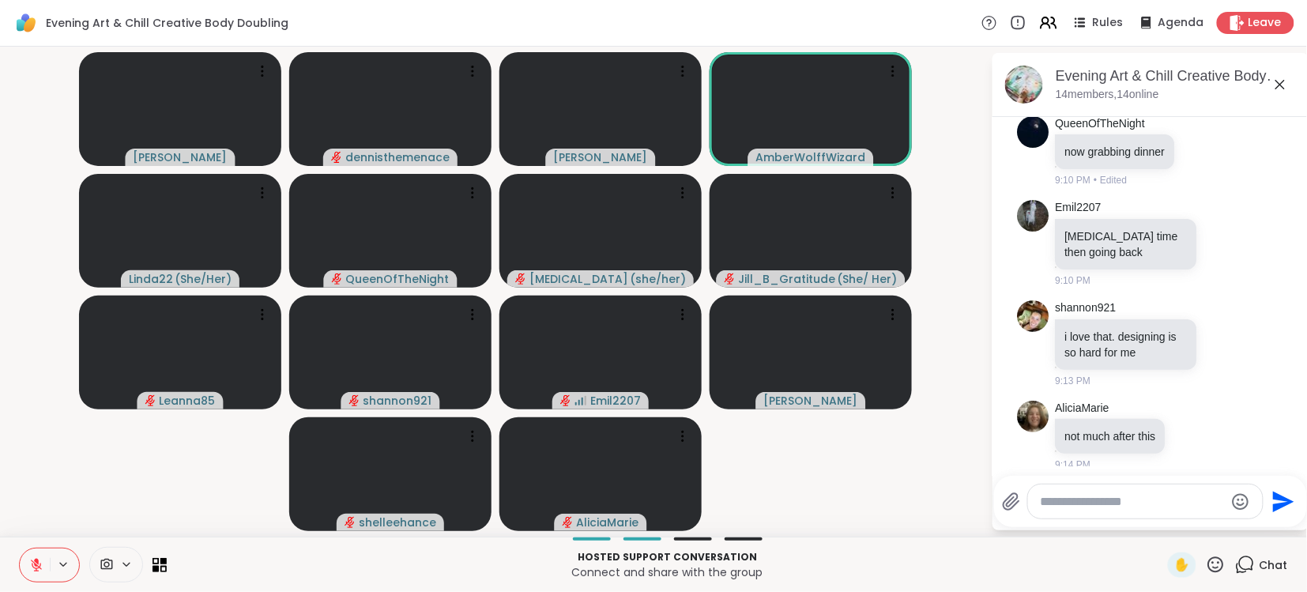
click at [33, 560] on icon at bounding box center [36, 565] width 14 height 14
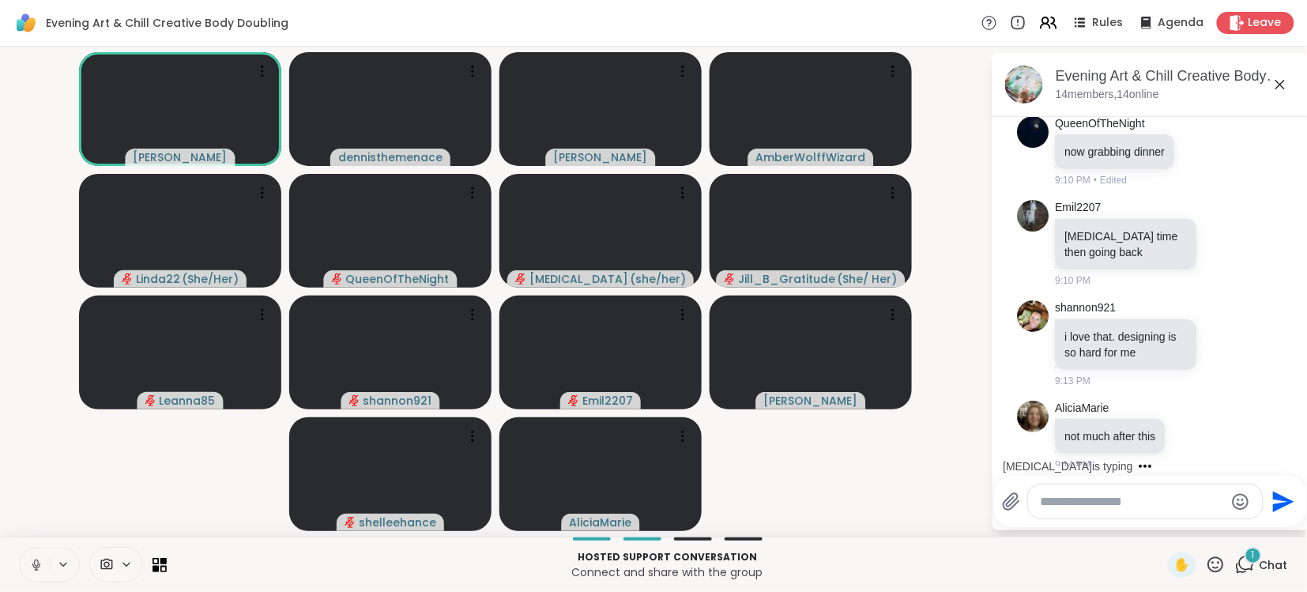
scroll to position [2122, 0]
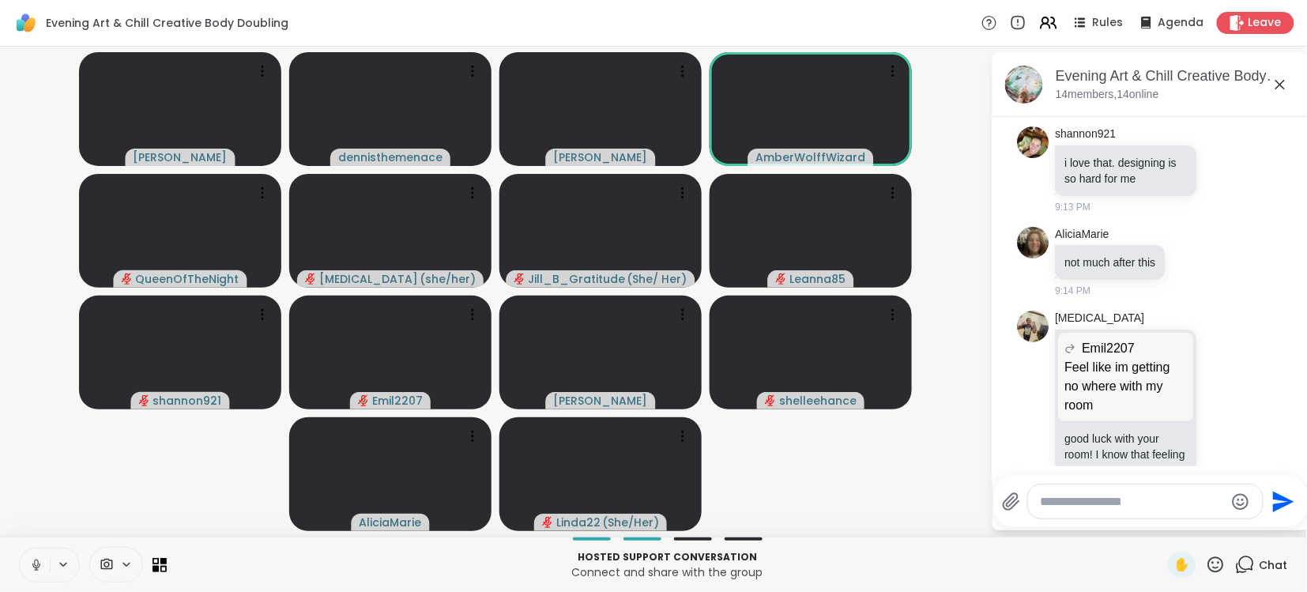
click at [975, 230] on video-player-container "[PERSON_NAME] [PERSON_NAME] QueenOfTheNight [MEDICAL_DATA] ( she/her ) Jill_B_G…" at bounding box center [495, 291] width 972 height 477
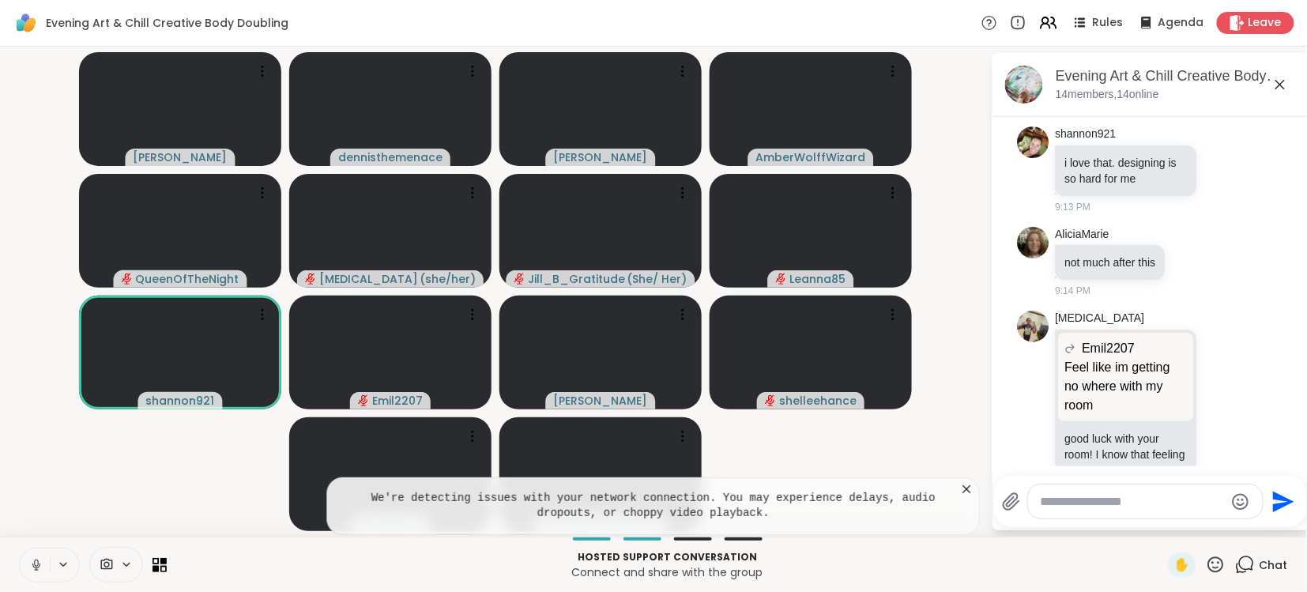
click at [36, 560] on icon at bounding box center [36, 563] width 4 height 7
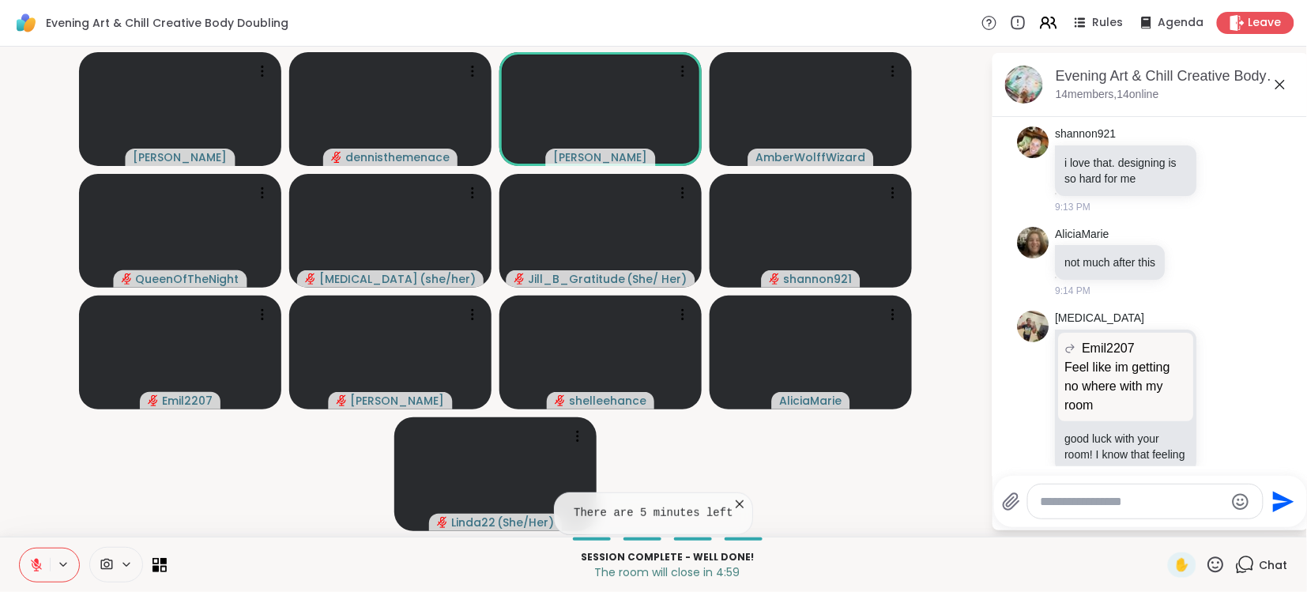
click at [38, 560] on icon at bounding box center [36, 561] width 5 height 6
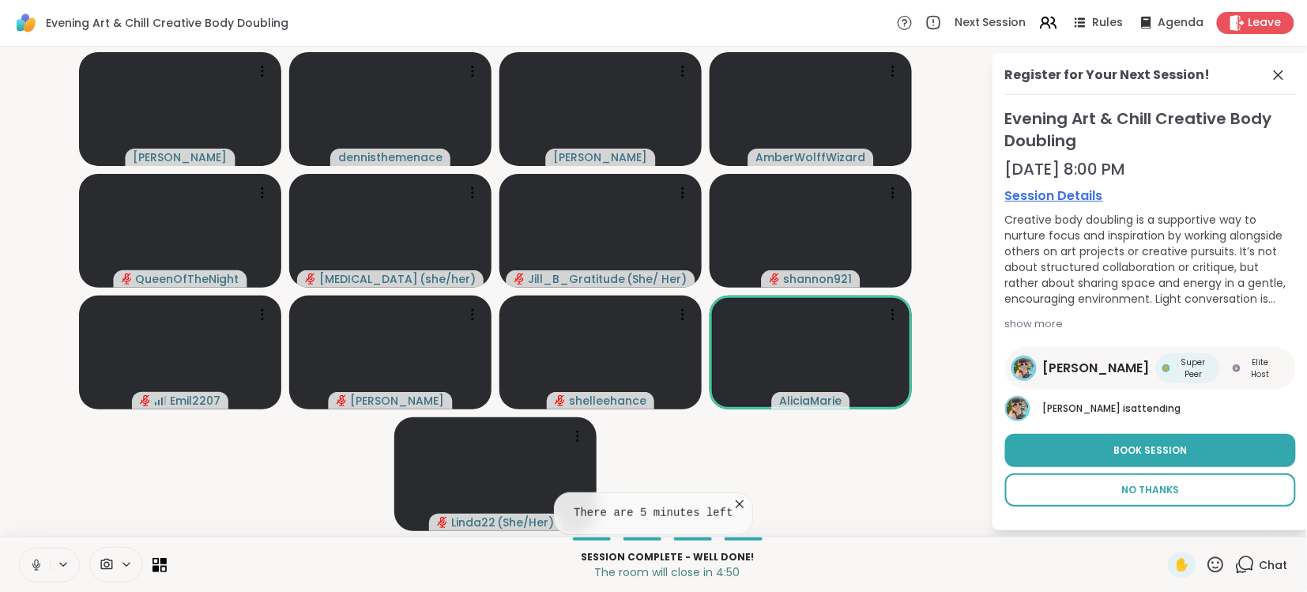
click at [1155, 493] on span "No Thanks" at bounding box center [1151, 490] width 58 height 14
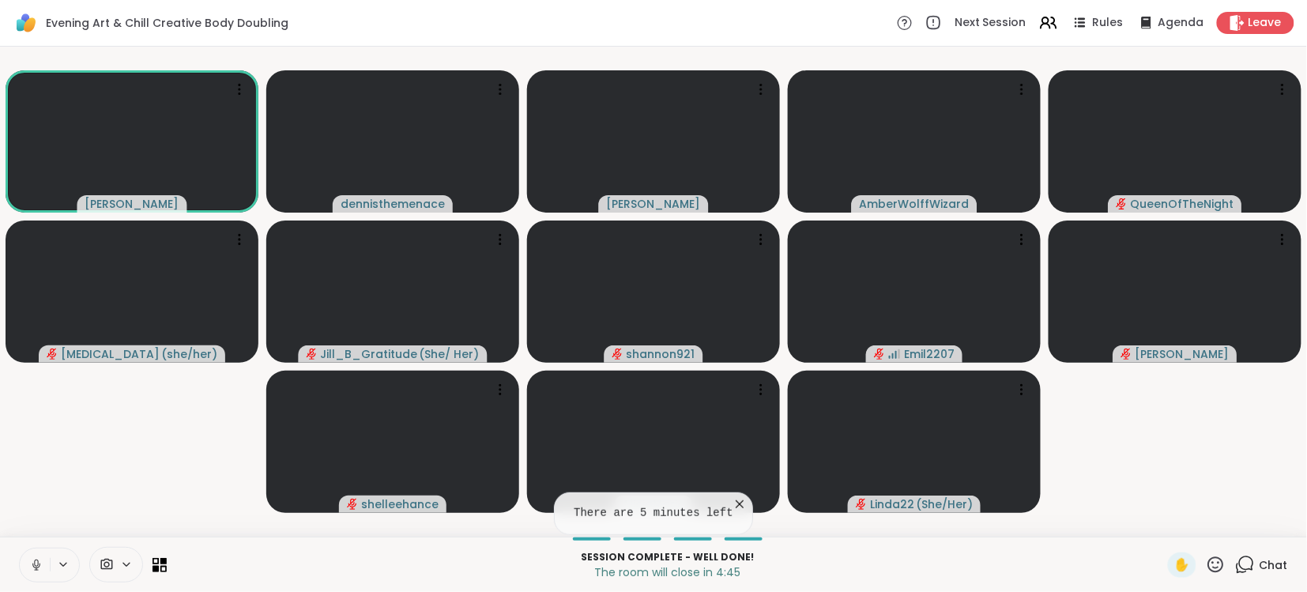
click at [35, 564] on icon at bounding box center [36, 563] width 4 height 7
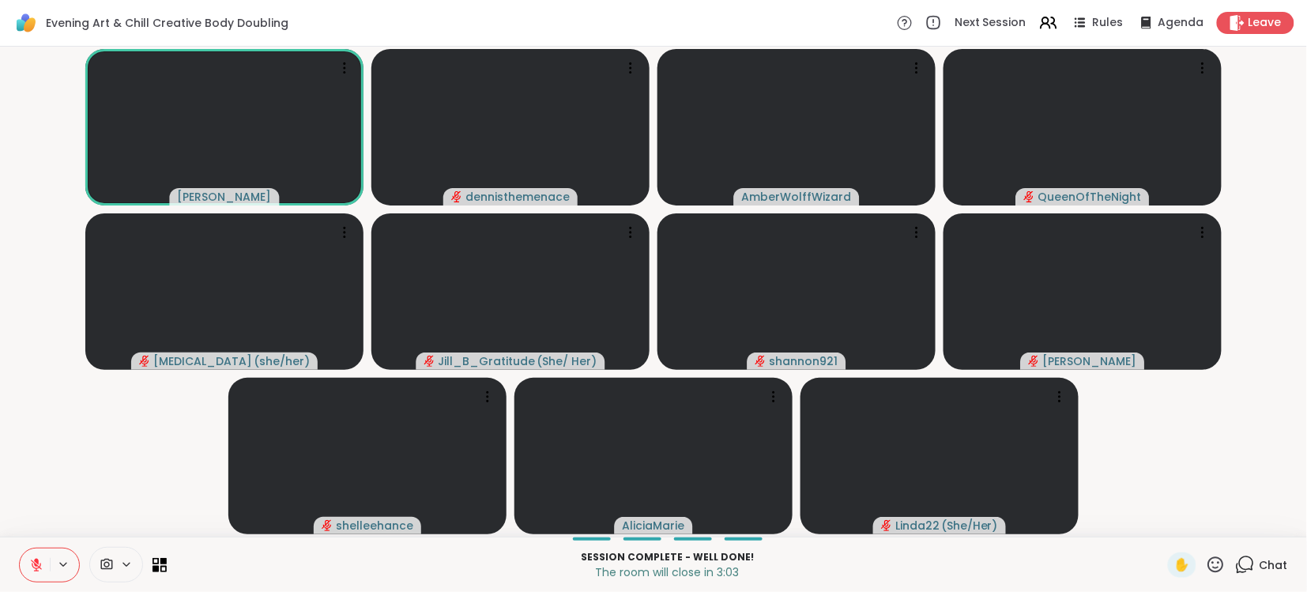
click at [35, 564] on icon at bounding box center [36, 565] width 11 height 11
click at [1276, 564] on span "Chat" at bounding box center [1274, 565] width 28 height 16
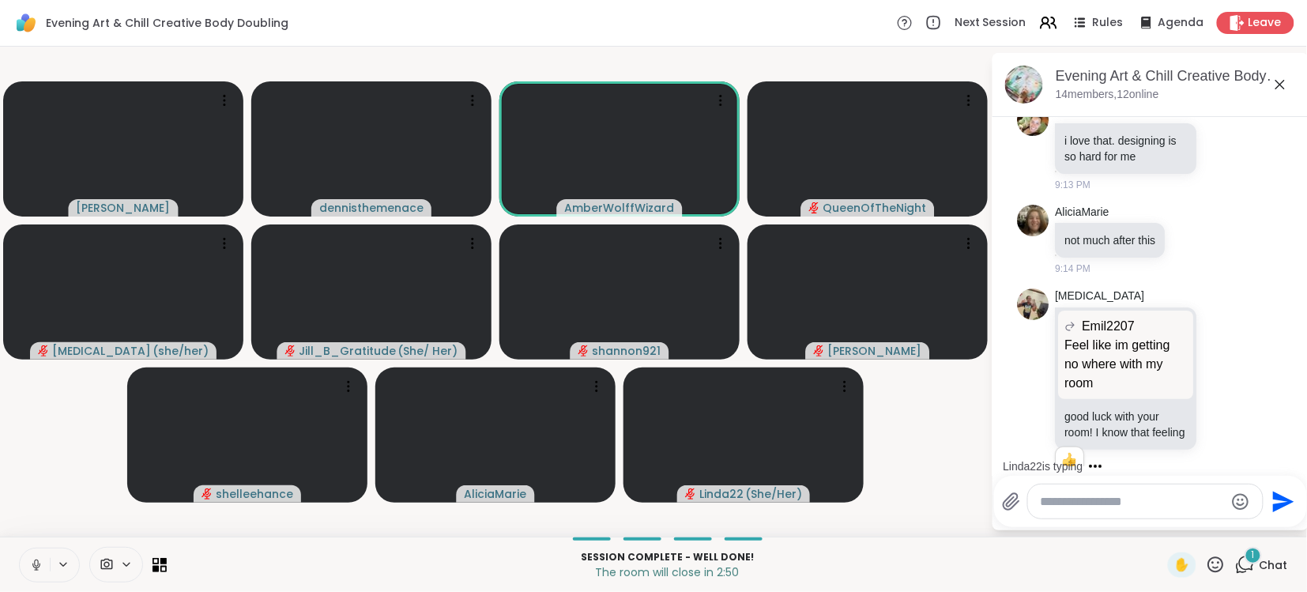
scroll to position [2261, 0]
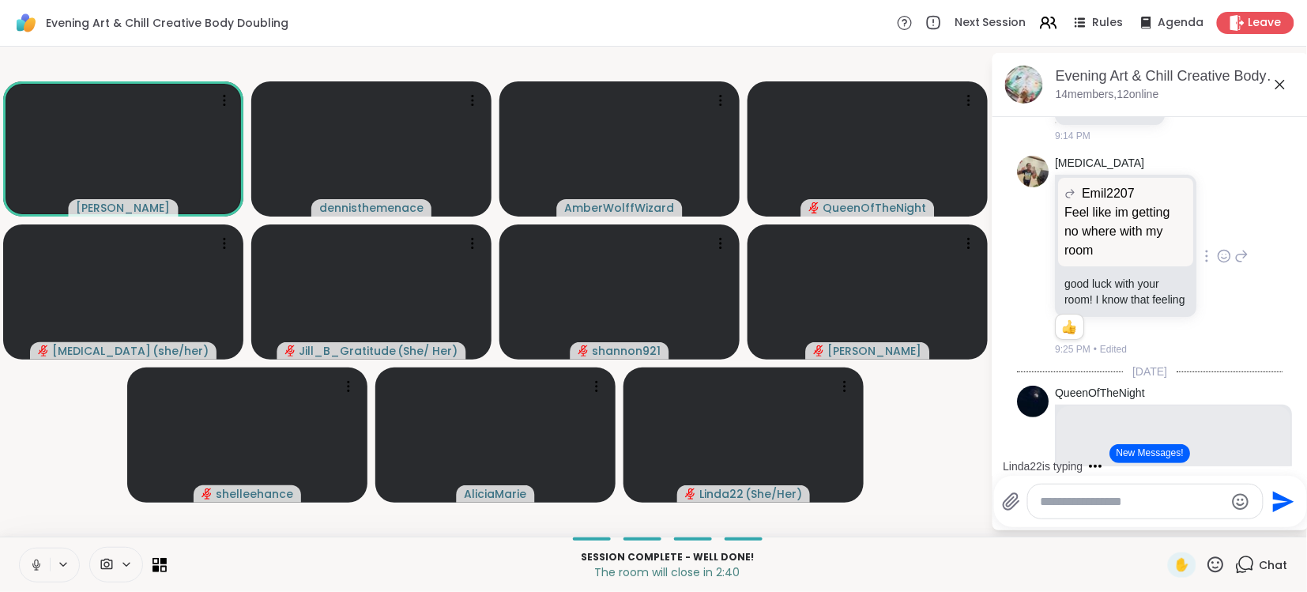
click at [1254, 291] on div "[MEDICAL_DATA] Emil2207 Feel like im getting no where with my room Feel like im…" at bounding box center [1151, 256] width 266 height 214
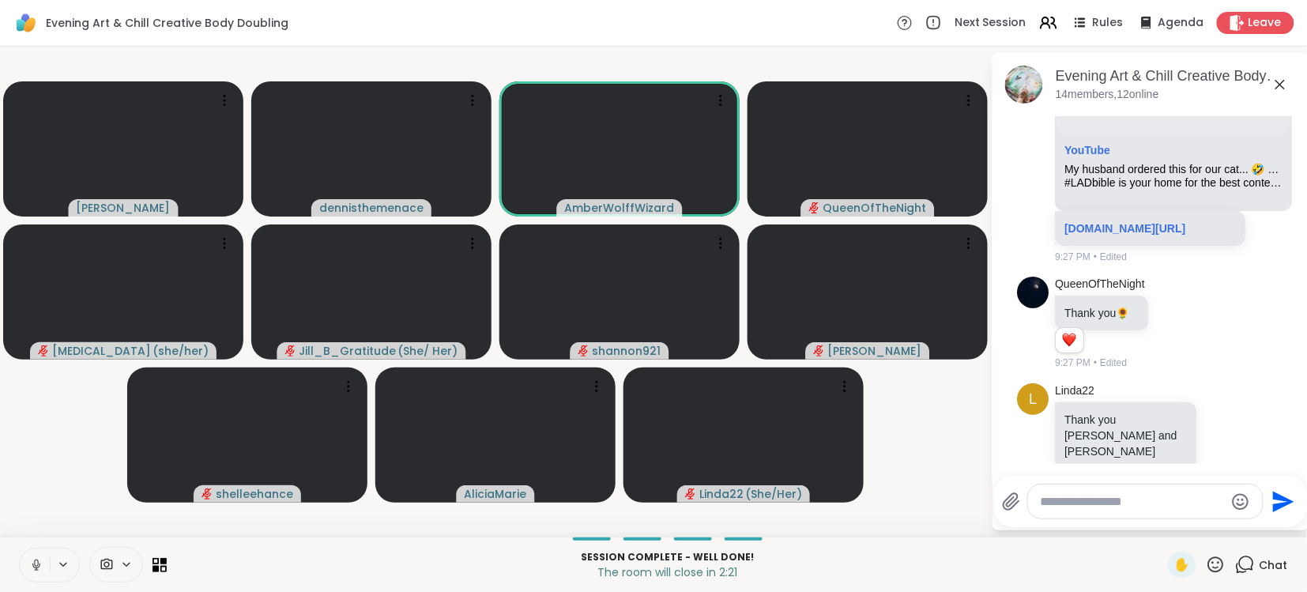
scroll to position [2764, 0]
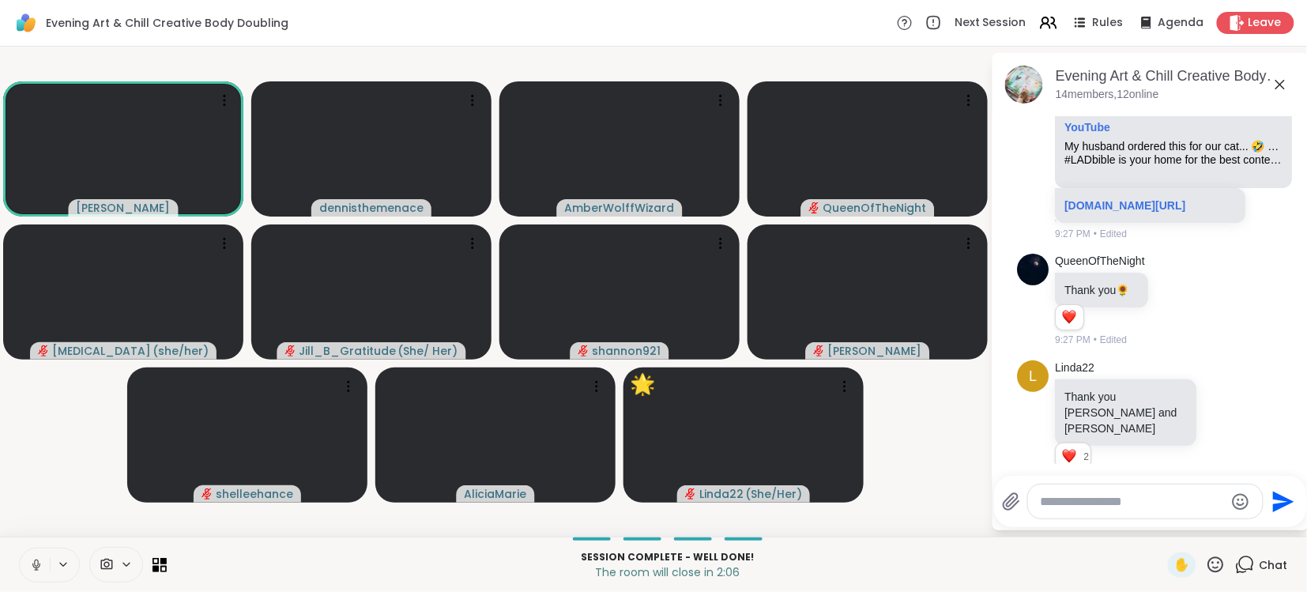
click at [36, 558] on icon at bounding box center [36, 565] width 14 height 14
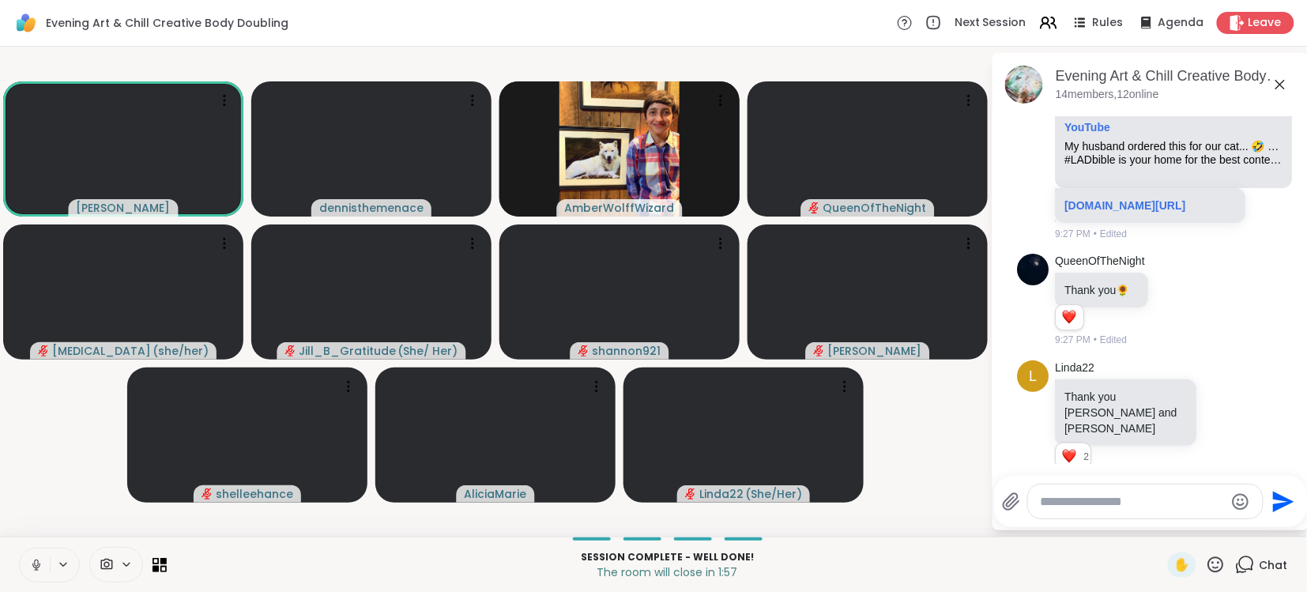
click at [36, 558] on icon at bounding box center [36, 565] width 14 height 14
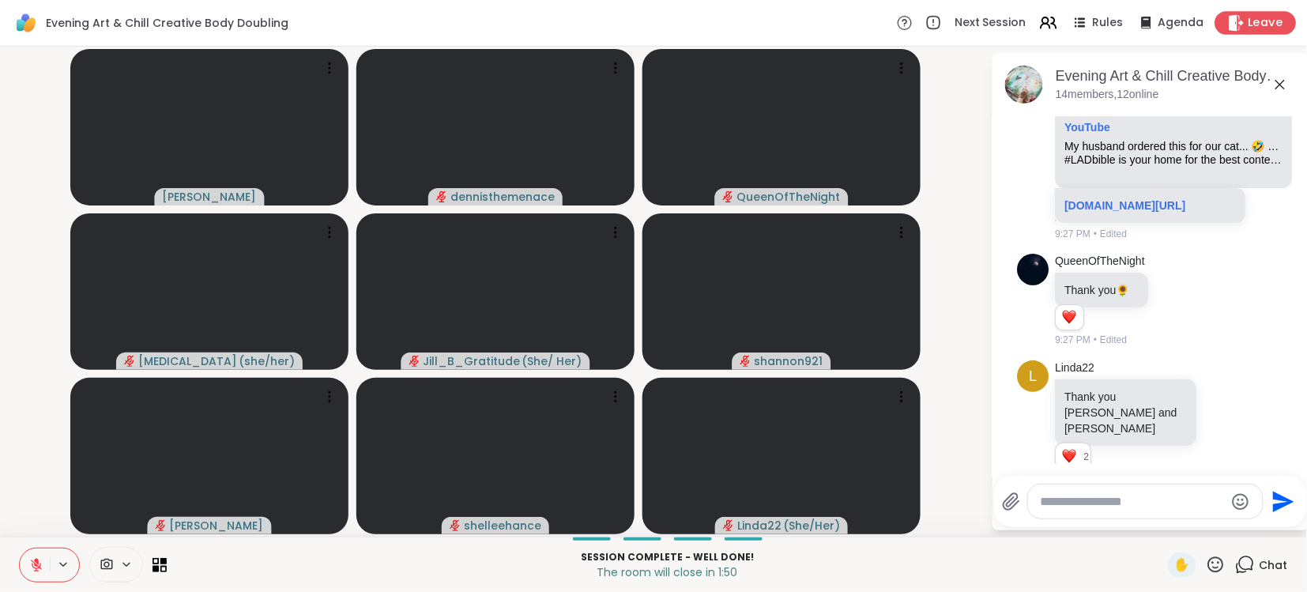
click at [1258, 26] on span "Leave" at bounding box center [1266, 23] width 35 height 17
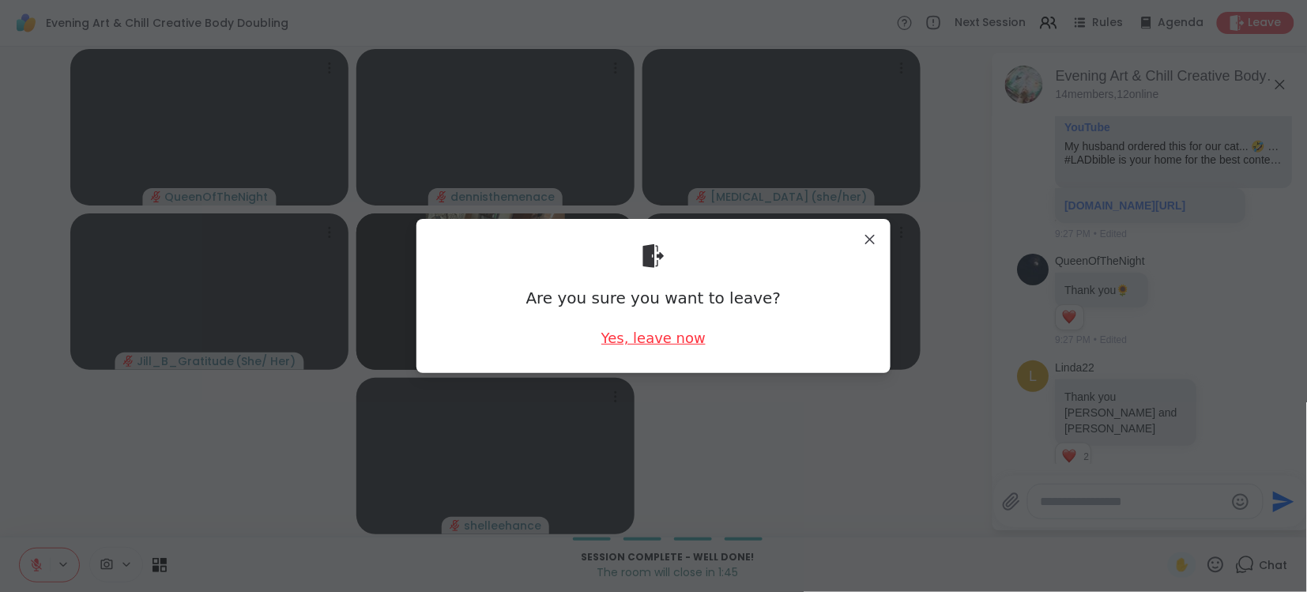
click at [661, 337] on div "Yes, leave now" at bounding box center [654, 338] width 104 height 20
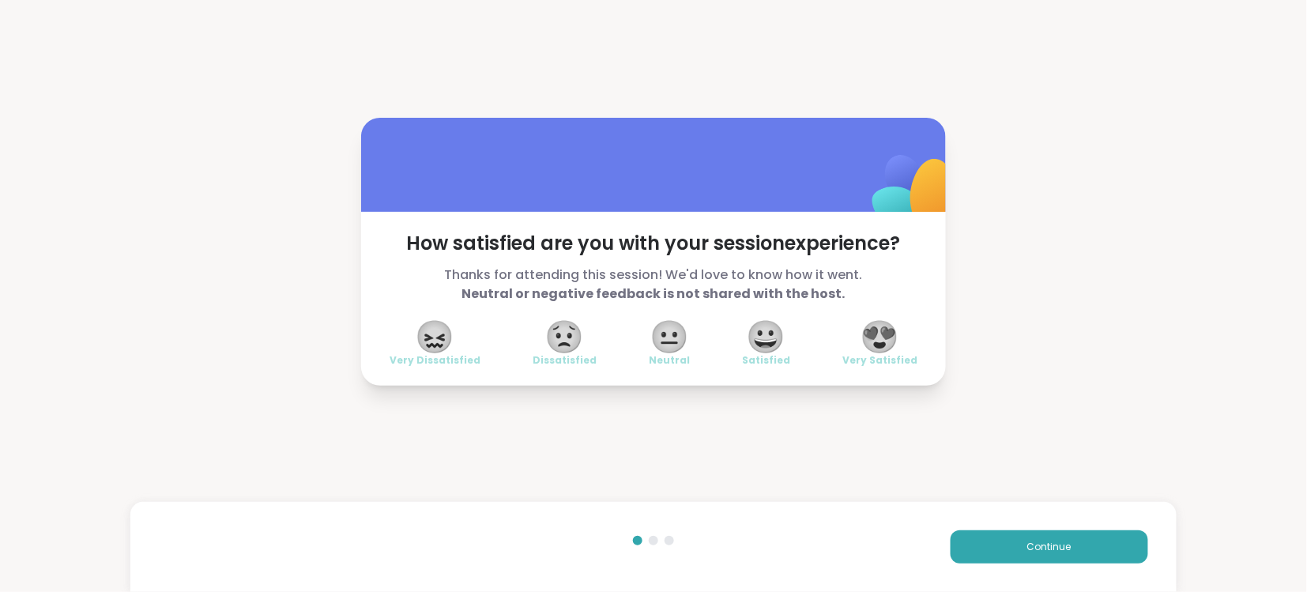
click at [882, 337] on span "😍" at bounding box center [881, 336] width 40 height 28
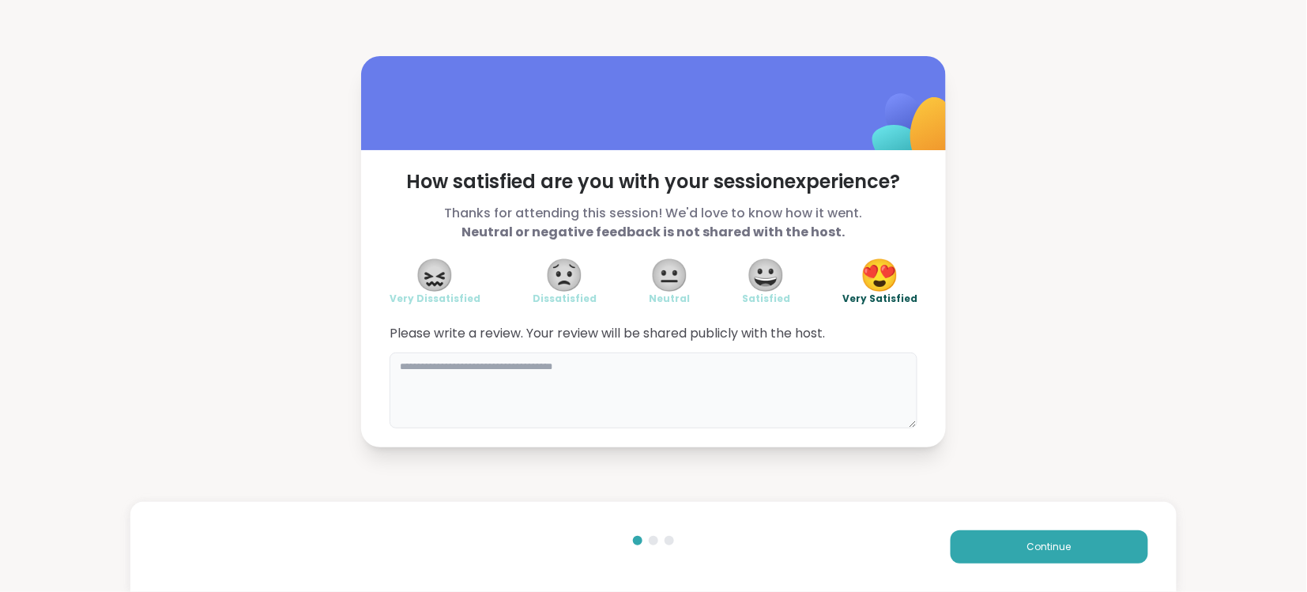
click at [779, 378] on textarea at bounding box center [654, 391] width 528 height 76
click at [1307, 425] on div "**********" at bounding box center [653, 251] width 1307 height 503
click at [537, 374] on textarea "**********" at bounding box center [654, 391] width 528 height 76
type textarea "**********"
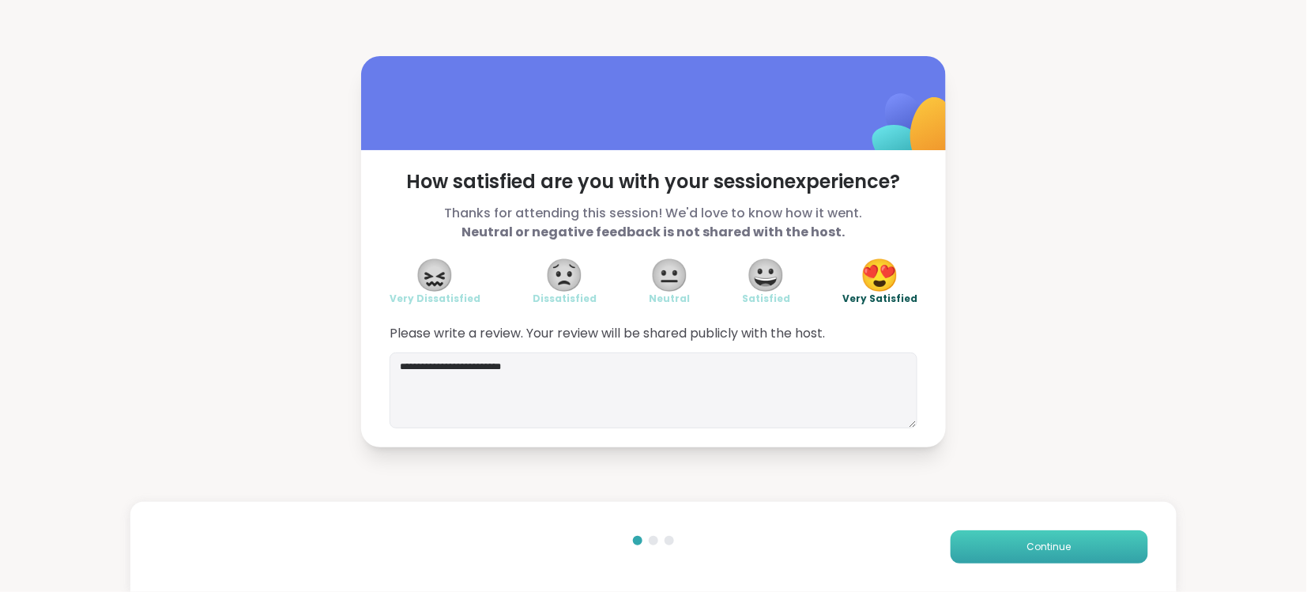
click at [1044, 539] on button "Continue" at bounding box center [1050, 546] width 198 height 33
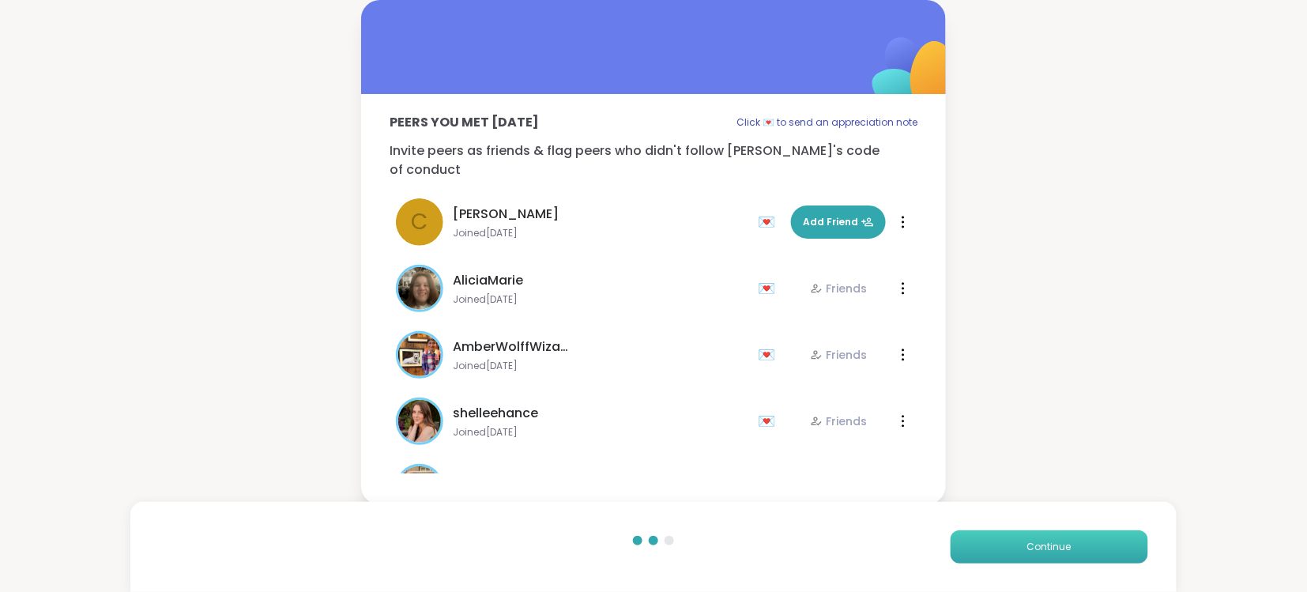
click at [1044, 539] on button "Continue" at bounding box center [1050, 546] width 198 height 33
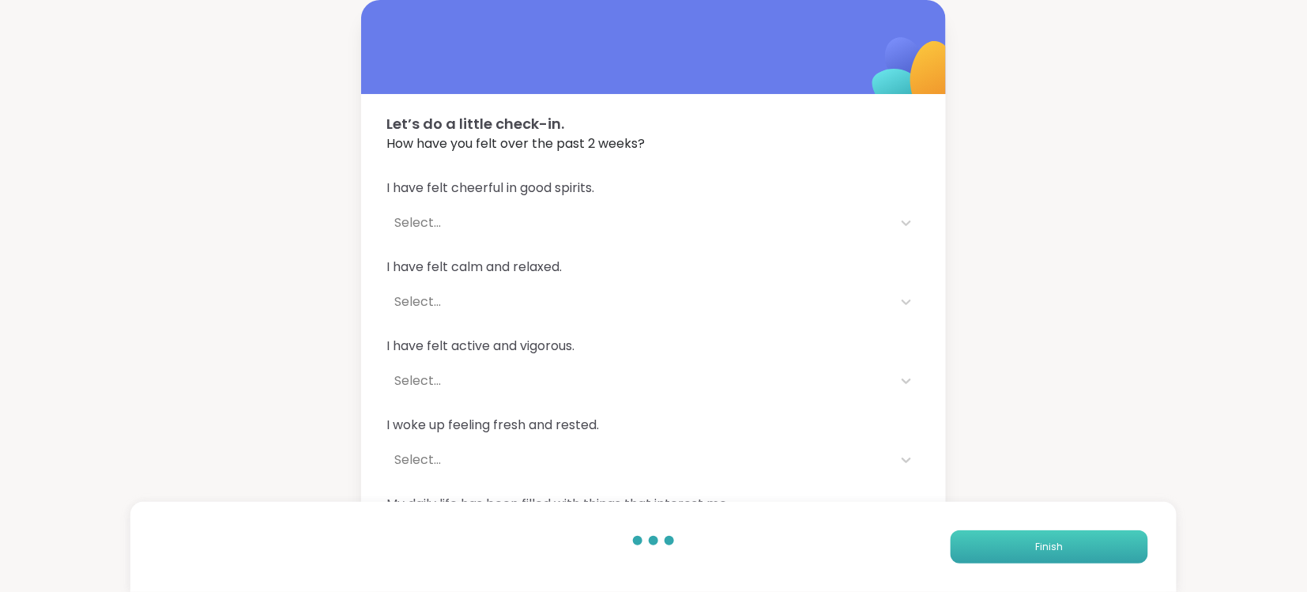
click at [1044, 539] on button "Finish" at bounding box center [1050, 546] width 198 height 33
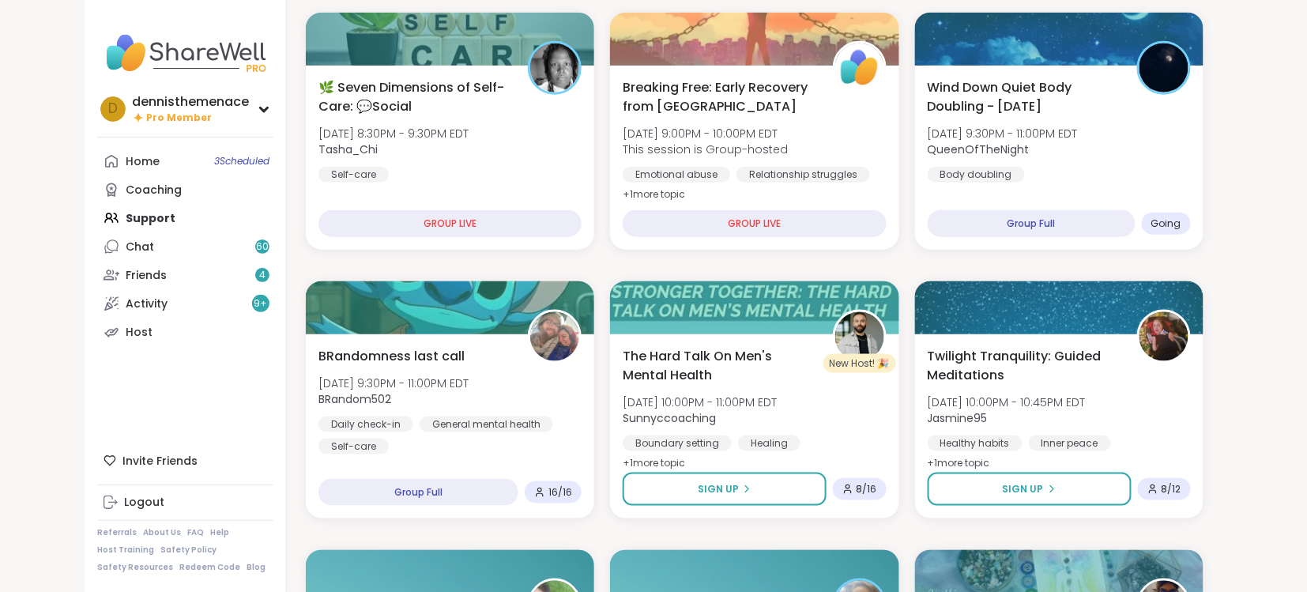
scroll to position [463, 0]
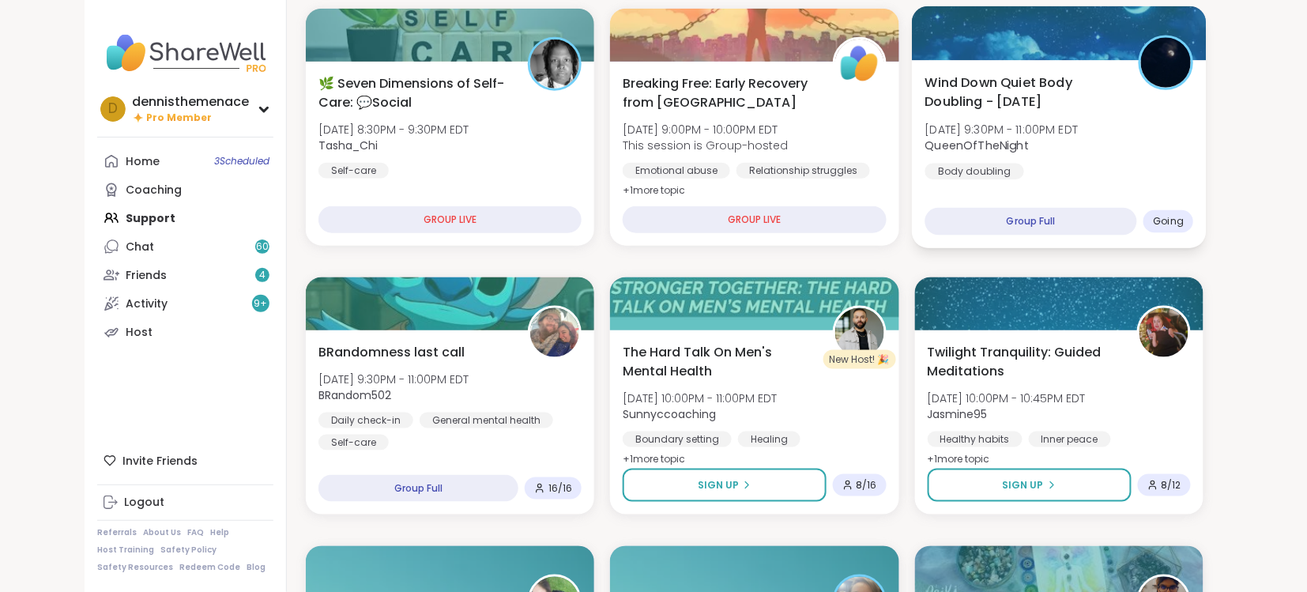
click at [1034, 141] on span "QueenOfTheNight" at bounding box center [1001, 146] width 153 height 16
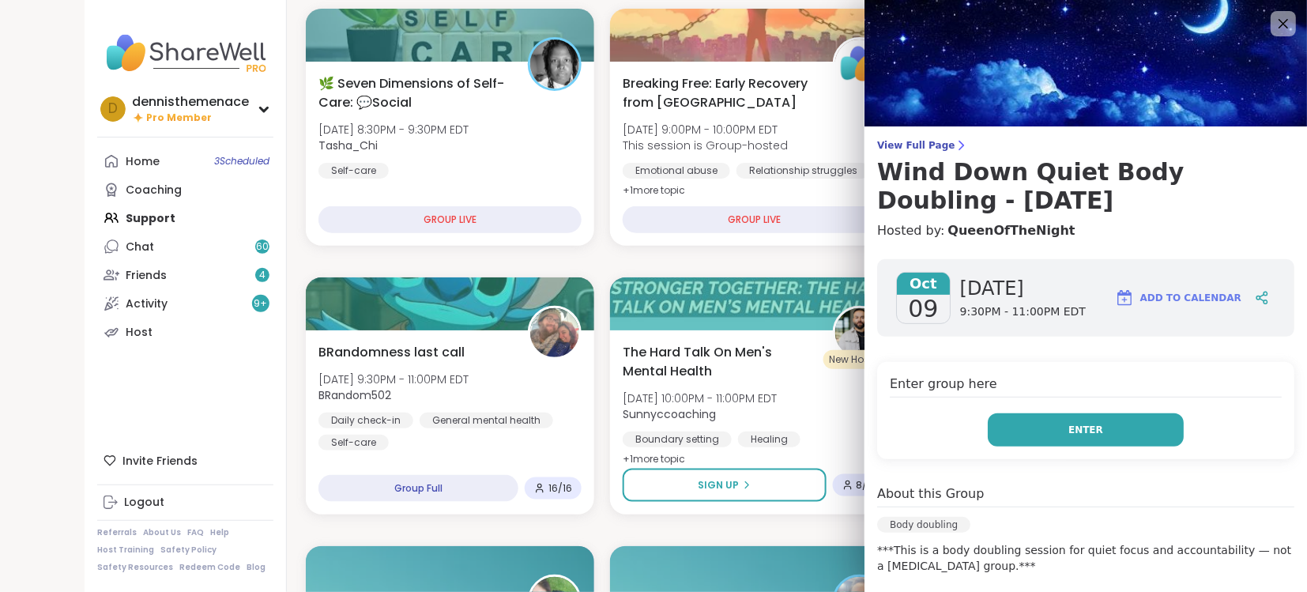
click at [1081, 428] on span "Enter" at bounding box center [1086, 430] width 35 height 14
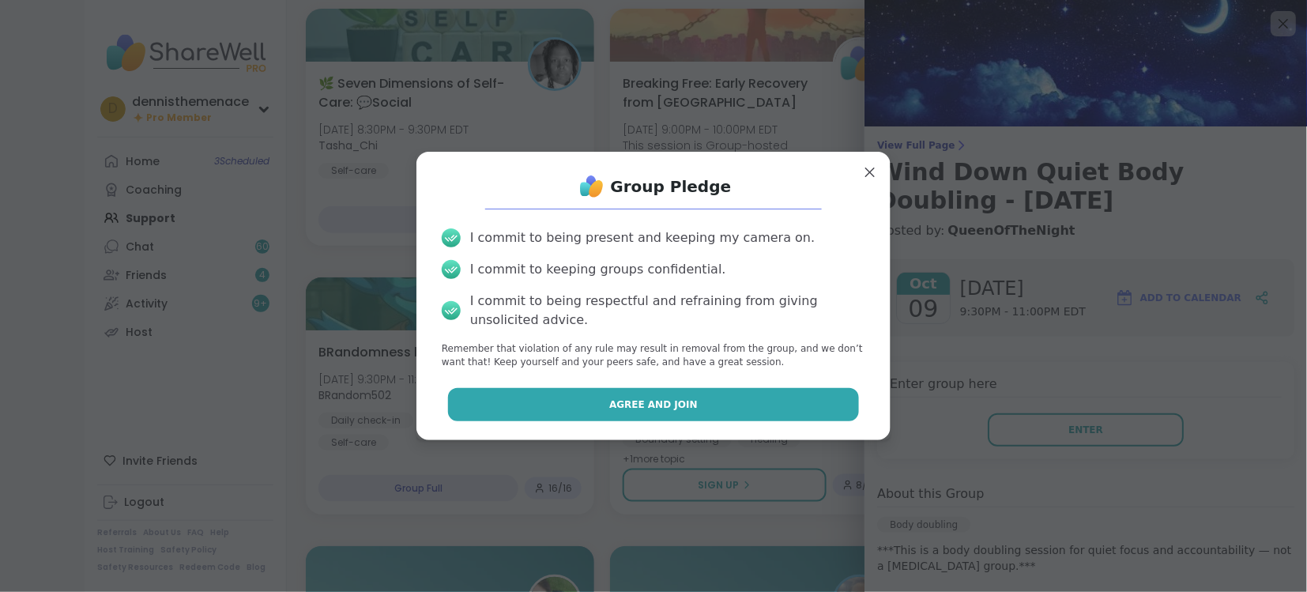
click at [658, 399] on span "Agree and Join" at bounding box center [653, 405] width 89 height 14
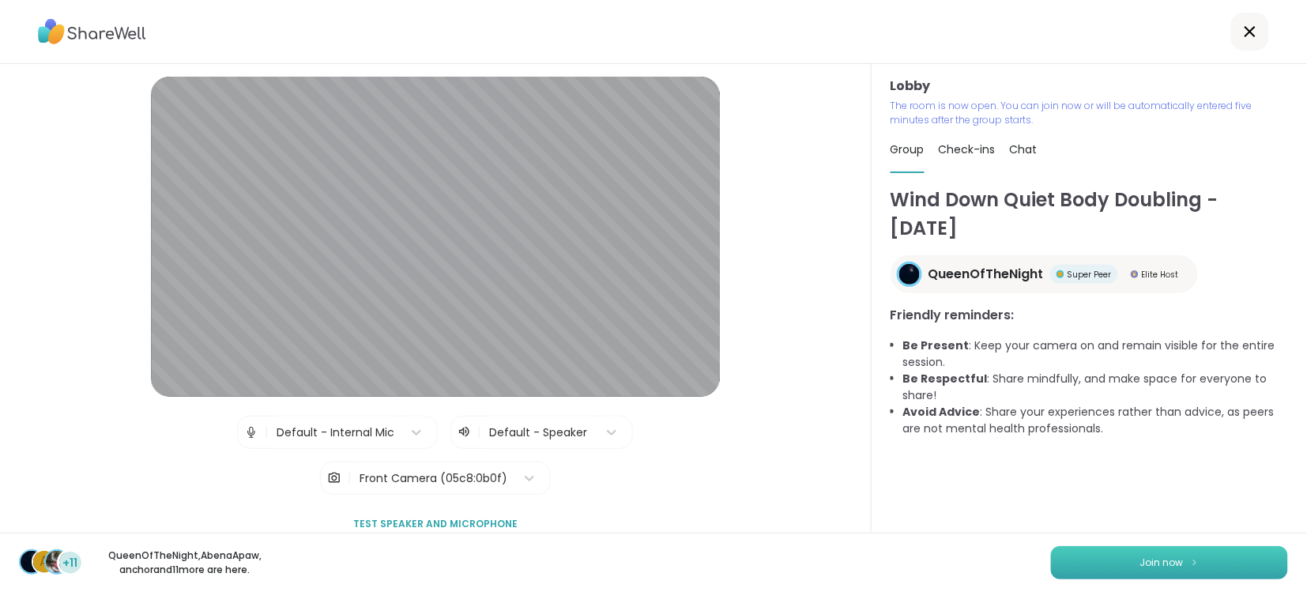
click at [1159, 560] on span "Join now" at bounding box center [1162, 563] width 43 height 14
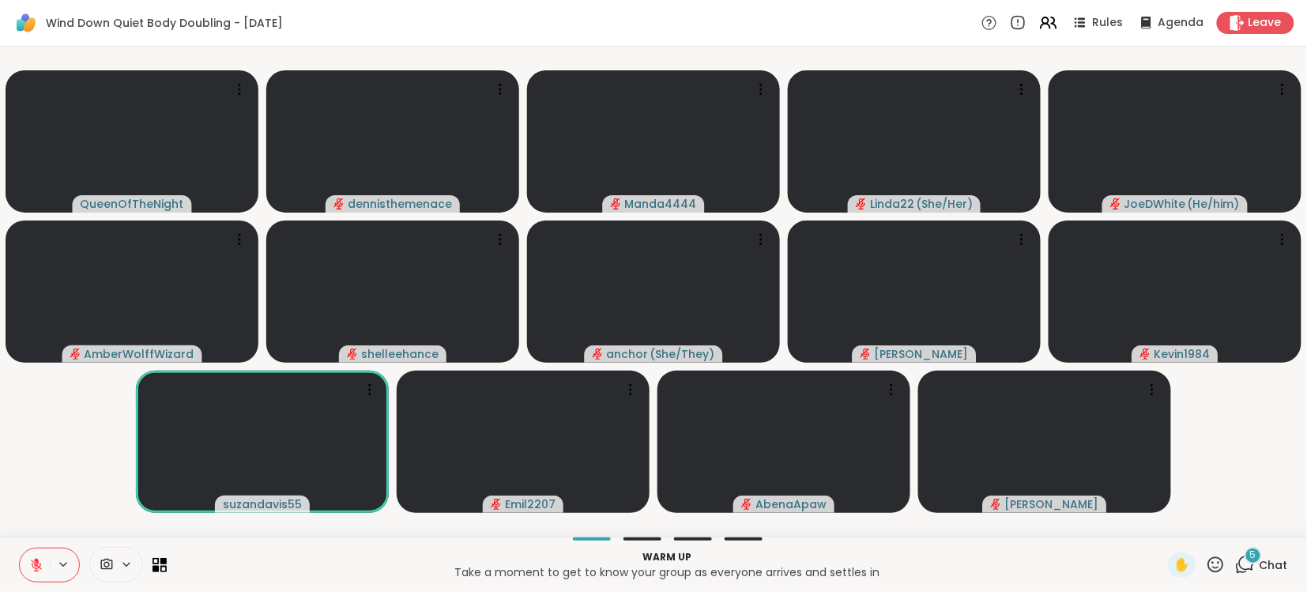
click at [22, 565] on button at bounding box center [35, 565] width 30 height 33
click at [26, 566] on button at bounding box center [35, 565] width 30 height 33
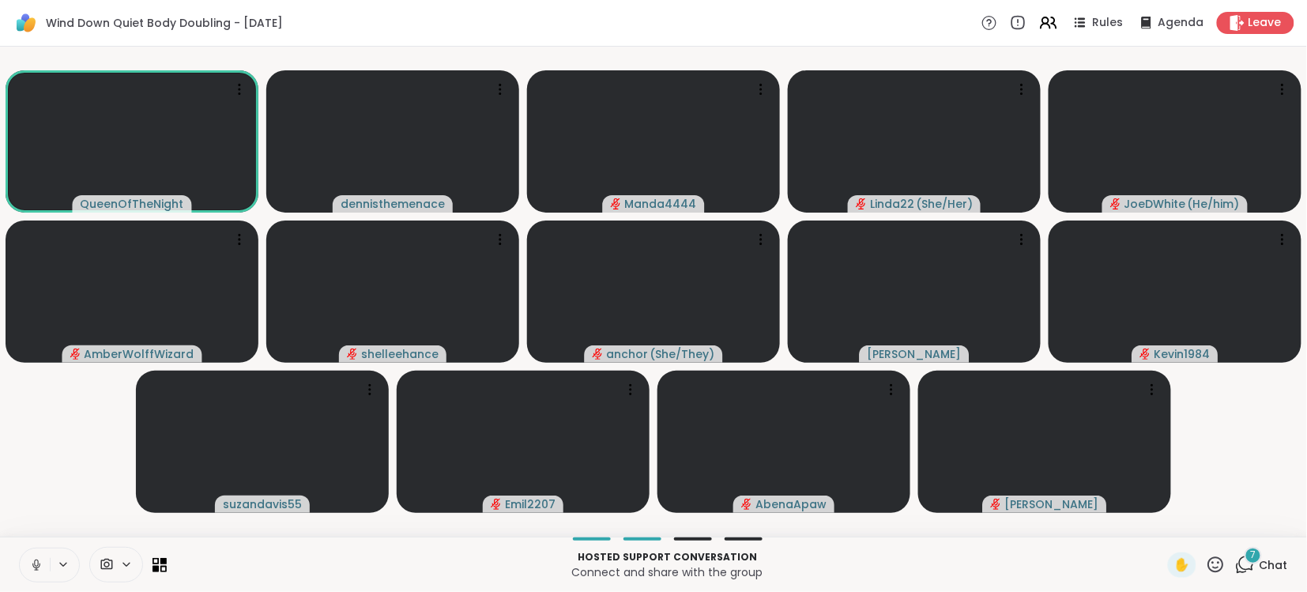
click at [26, 566] on button at bounding box center [35, 565] width 30 height 33
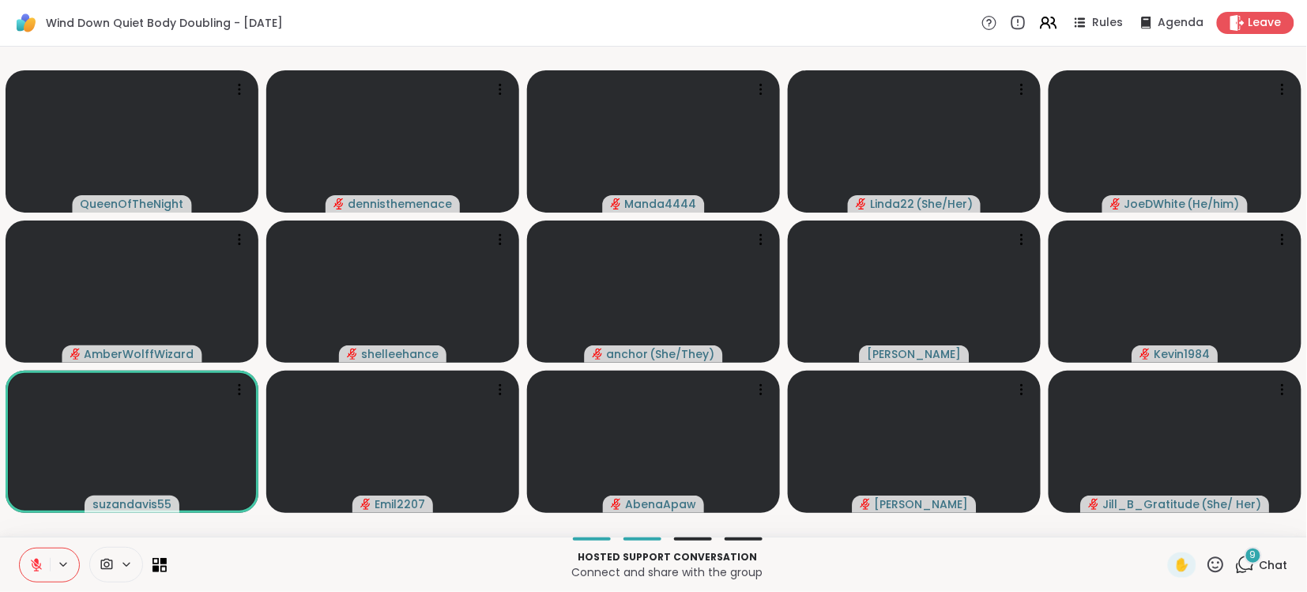
click at [39, 558] on icon at bounding box center [36, 565] width 14 height 14
click at [41, 559] on icon at bounding box center [36, 565] width 14 height 14
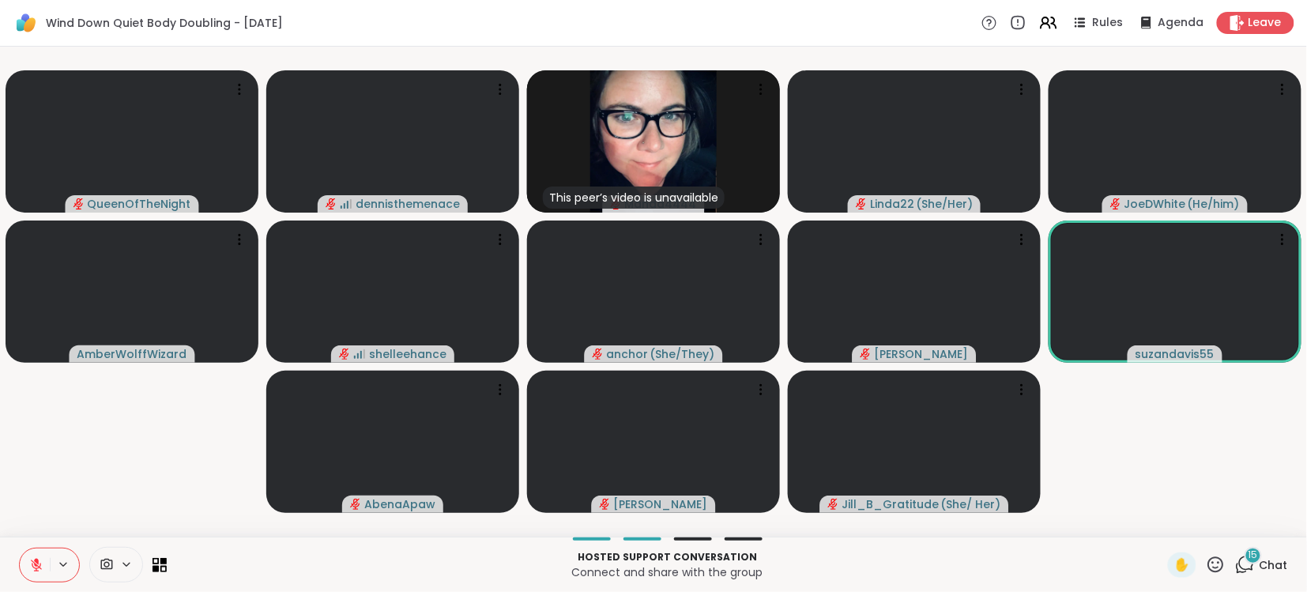
click at [32, 564] on icon at bounding box center [36, 565] width 11 height 11
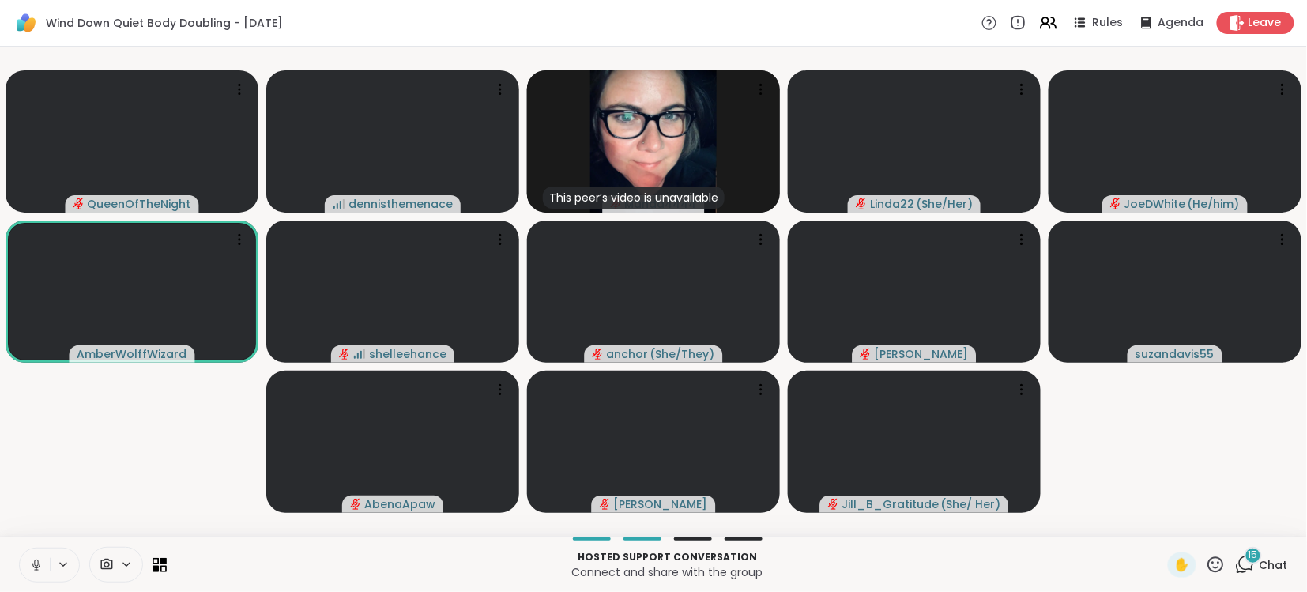
click at [32, 564] on icon at bounding box center [36, 565] width 14 height 14
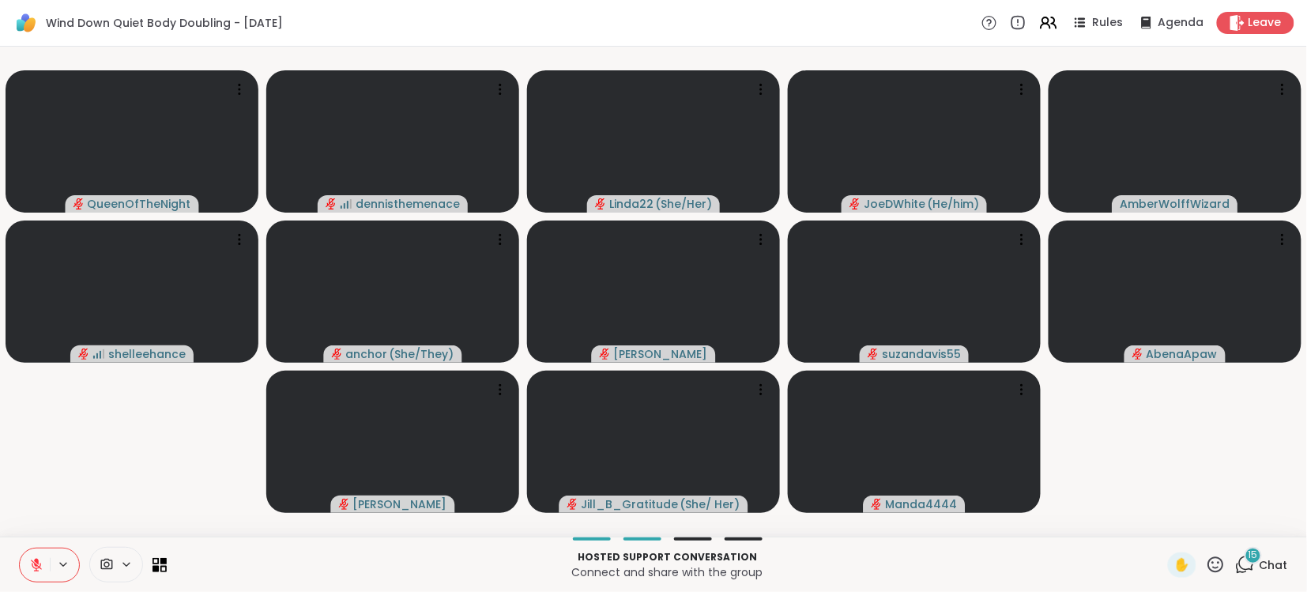
click at [1276, 561] on span "Chat" at bounding box center [1274, 565] width 28 height 16
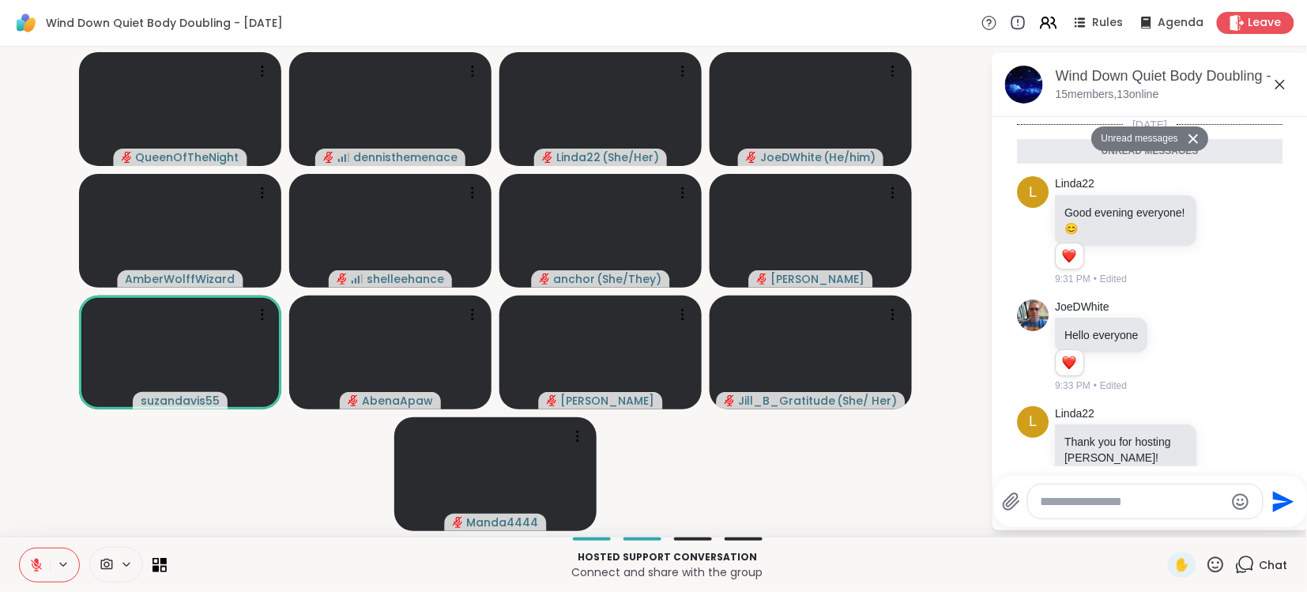
scroll to position [1638, 0]
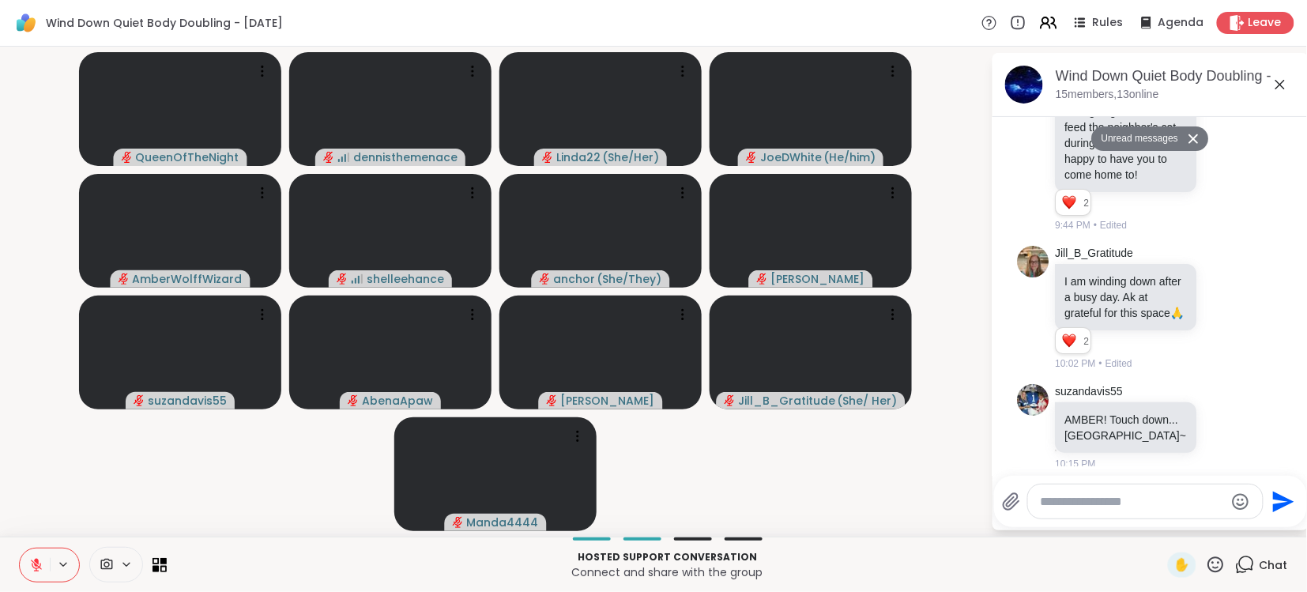
click at [752, 507] on video-player-container "QueenOfTheNight dennisthemenace Linda22 ( She/Her ) JoeDWhite ( He/him ) AmberW…" at bounding box center [495, 291] width 972 height 477
click at [32, 567] on icon at bounding box center [36, 565] width 11 height 11
click at [34, 563] on icon at bounding box center [36, 563] width 4 height 7
click at [34, 563] on icon at bounding box center [36, 565] width 11 height 11
click at [34, 563] on icon at bounding box center [36, 563] width 4 height 7
